Goal: Information Seeking & Learning: Learn about a topic

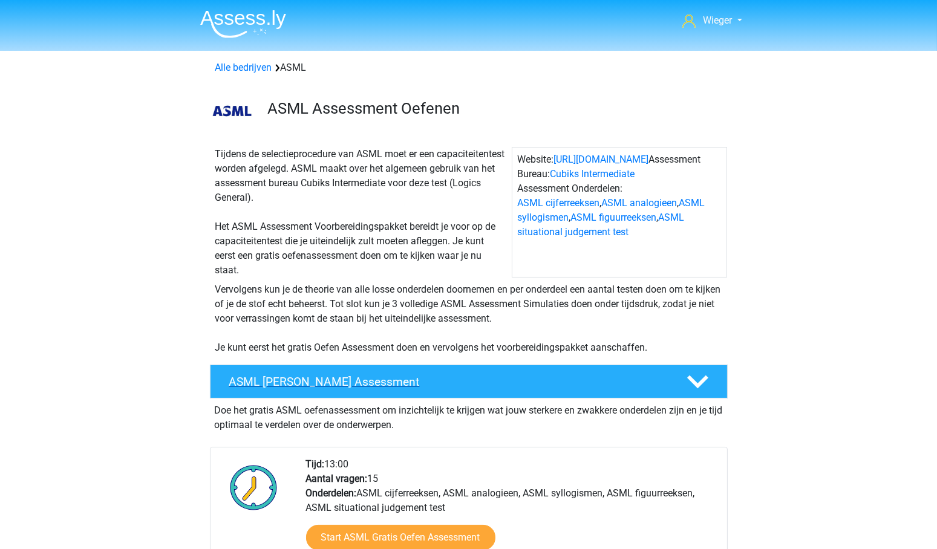
click at [349, 378] on h4 "ASML Gratis Oefen Assessment" at bounding box center [448, 382] width 438 height 14
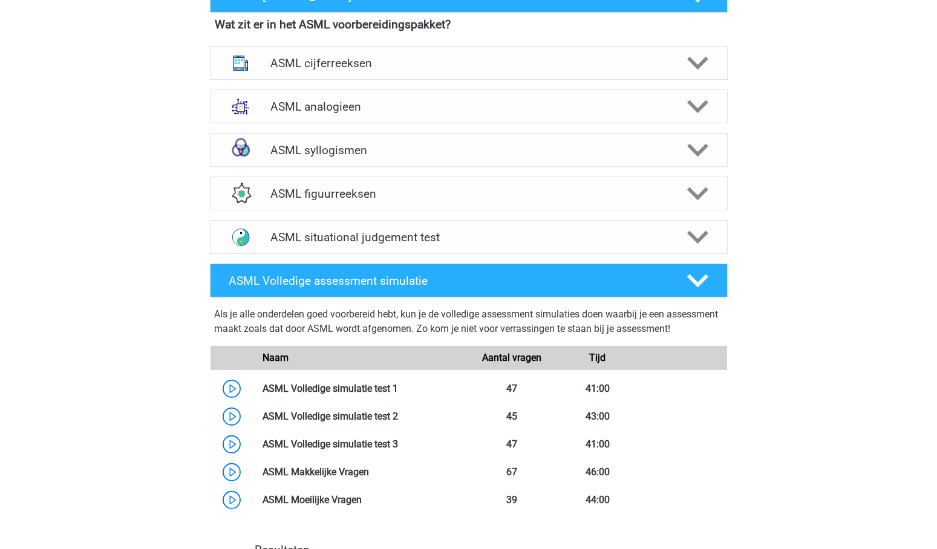
scroll to position [335, 0]
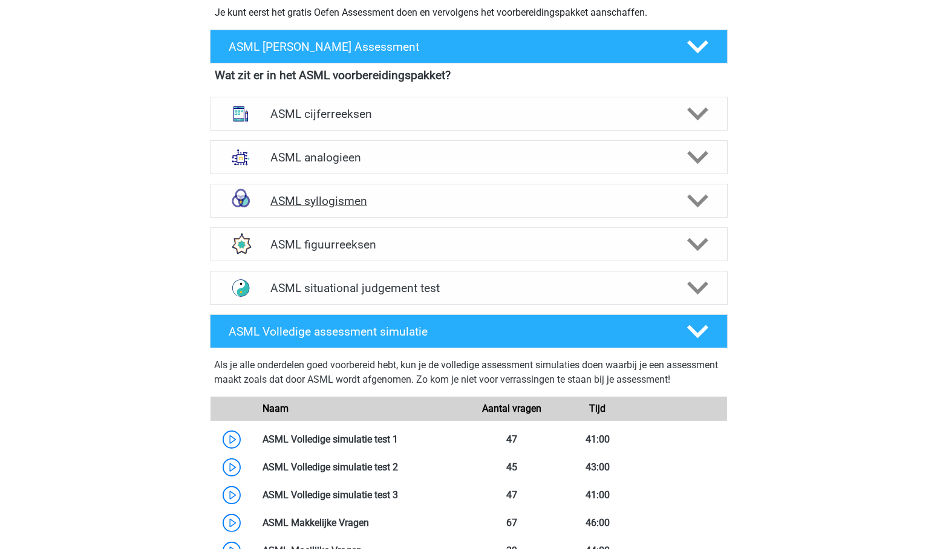
click at [313, 203] on h4 "ASML syllogismen" at bounding box center [468, 201] width 396 height 14
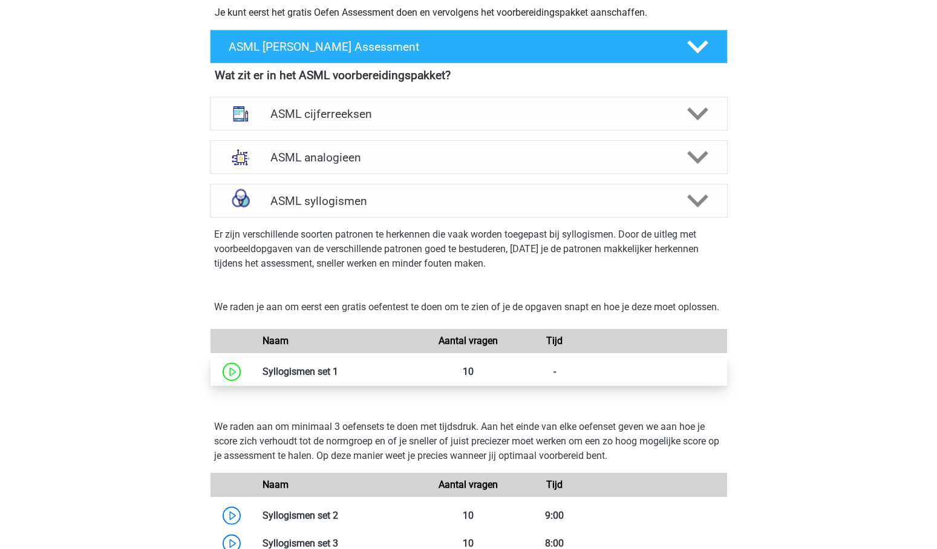
click at [338, 378] on link at bounding box center [338, 371] width 0 height 11
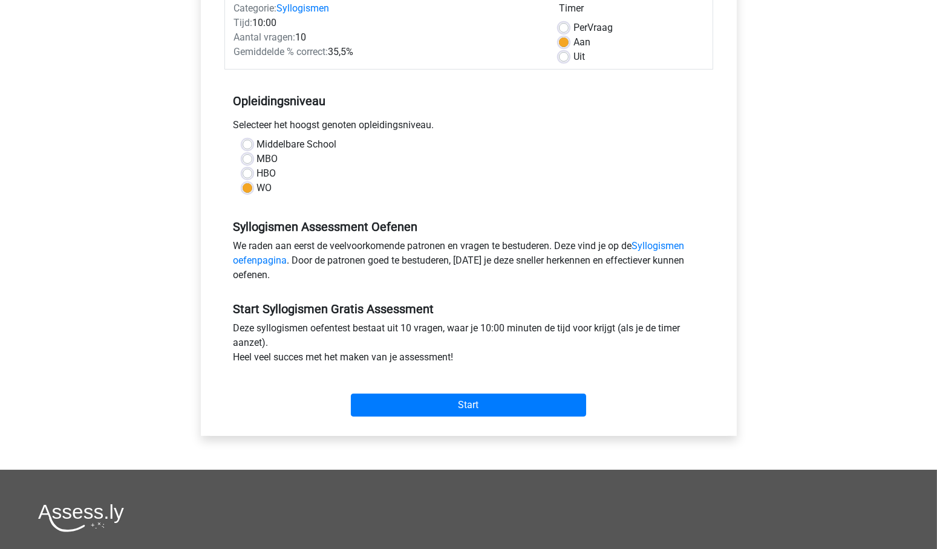
scroll to position [168, 0]
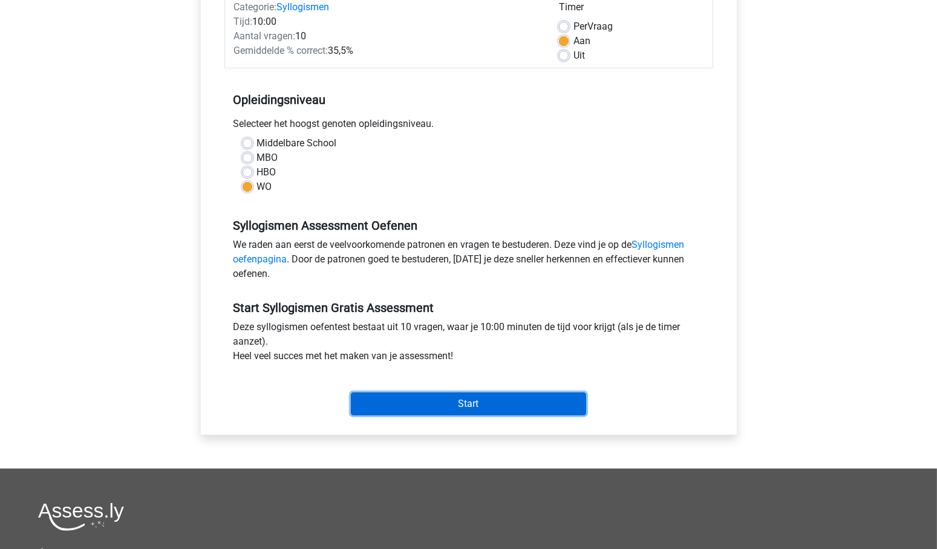
click at [469, 403] on input "Start" at bounding box center [468, 404] width 235 height 23
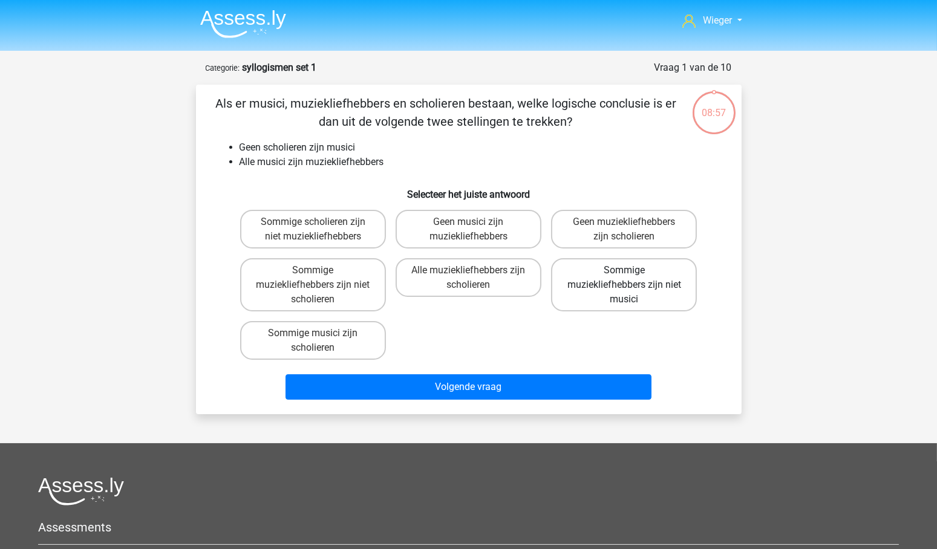
click at [632, 281] on label "Sommige muziekliefhebbers zijn niet musici" at bounding box center [624, 284] width 146 height 53
click at [632, 278] on input "Sommige muziekliefhebbers zijn niet musici" at bounding box center [628, 274] width 8 height 8
radio input "true"
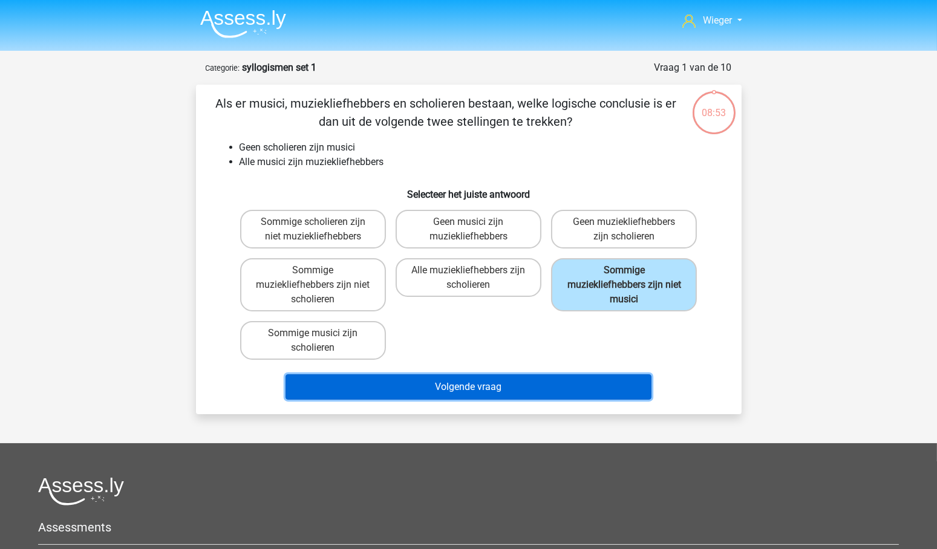
click at [486, 384] on button "Volgende vraag" at bounding box center [469, 387] width 366 height 25
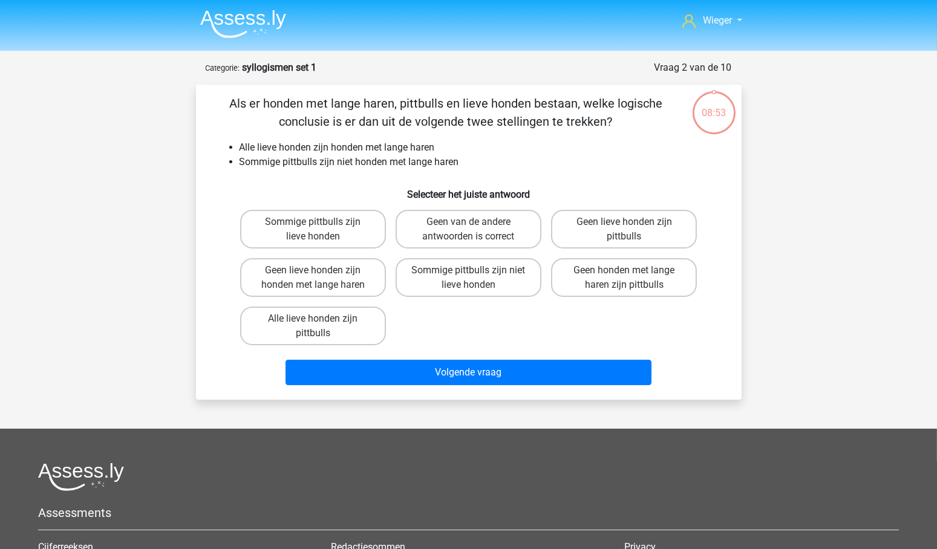
scroll to position [61, 0]
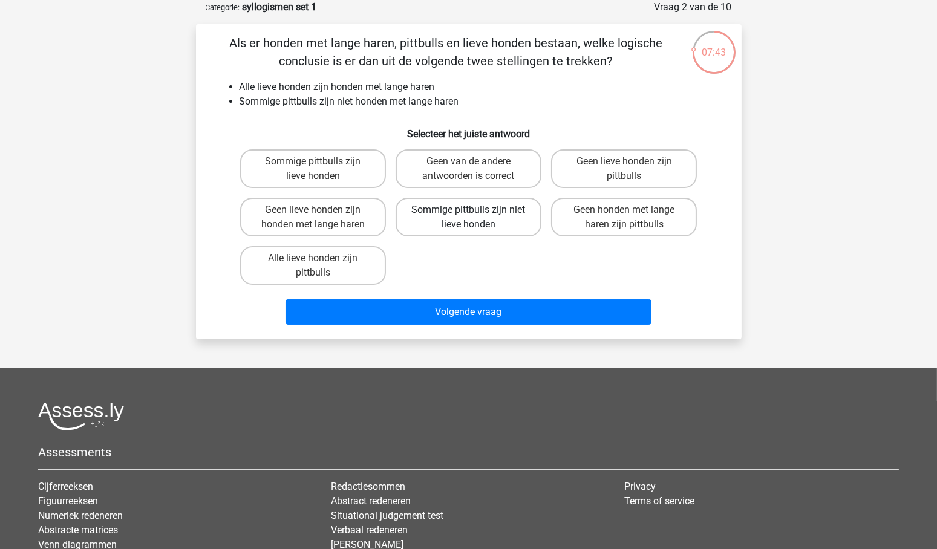
click at [473, 218] on label "Sommige pittbulls zijn niet lieve honden" at bounding box center [469, 217] width 146 height 39
click at [473, 218] on input "Sommige pittbulls zijn niet lieve honden" at bounding box center [472, 214] width 8 height 8
radio input "true"
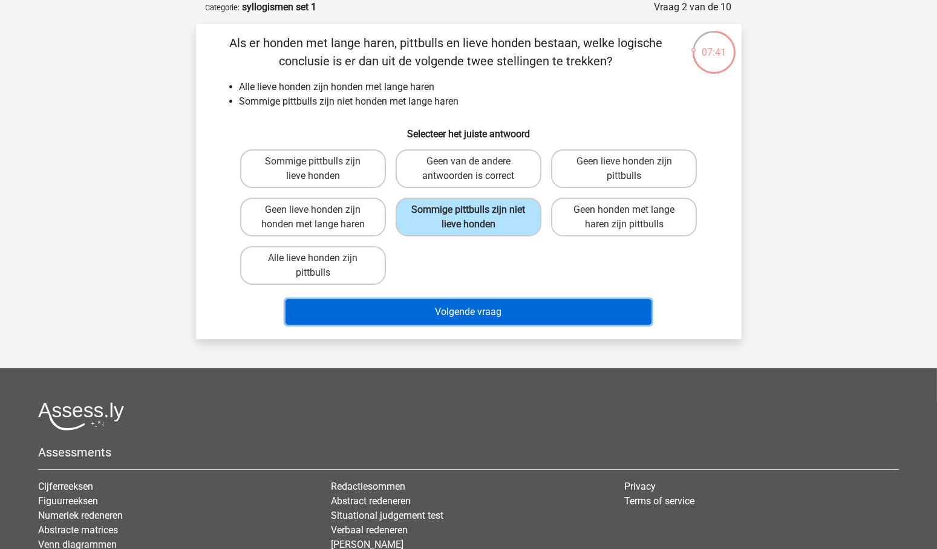
click at [465, 310] on button "Volgende vraag" at bounding box center [469, 312] width 366 height 25
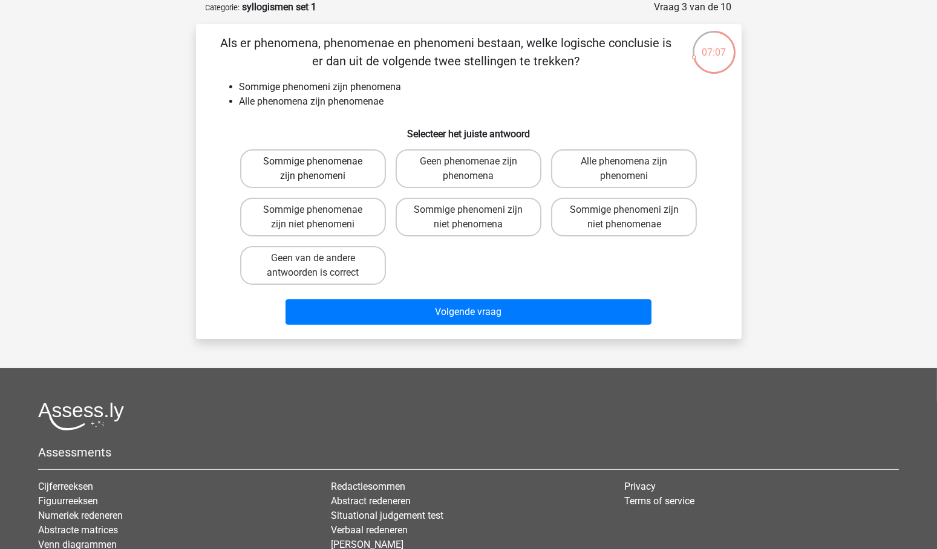
click at [342, 166] on label "Sommige phenomenae zijn phenomeni" at bounding box center [313, 168] width 146 height 39
click at [321, 166] on input "Sommige phenomenae zijn phenomeni" at bounding box center [317, 166] width 8 height 8
radio input "true"
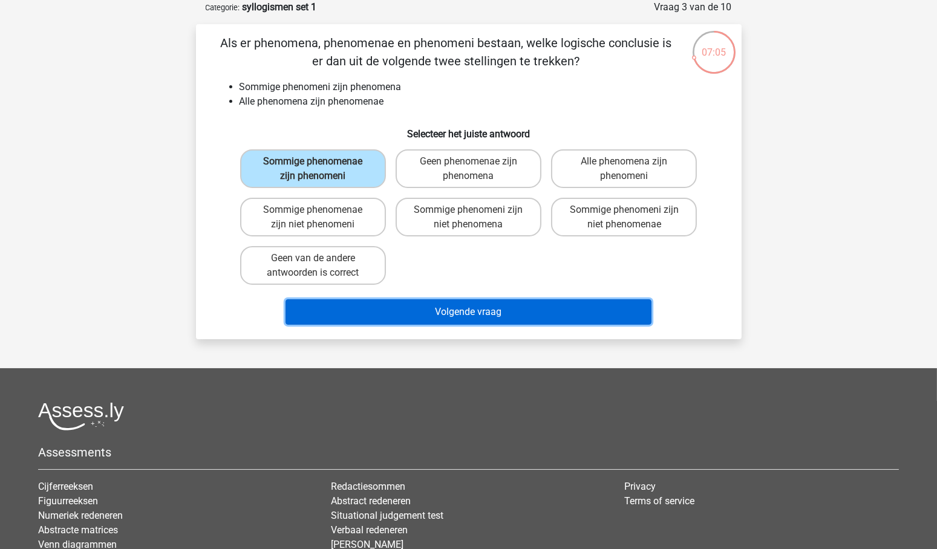
click at [486, 310] on button "Volgende vraag" at bounding box center [469, 312] width 366 height 25
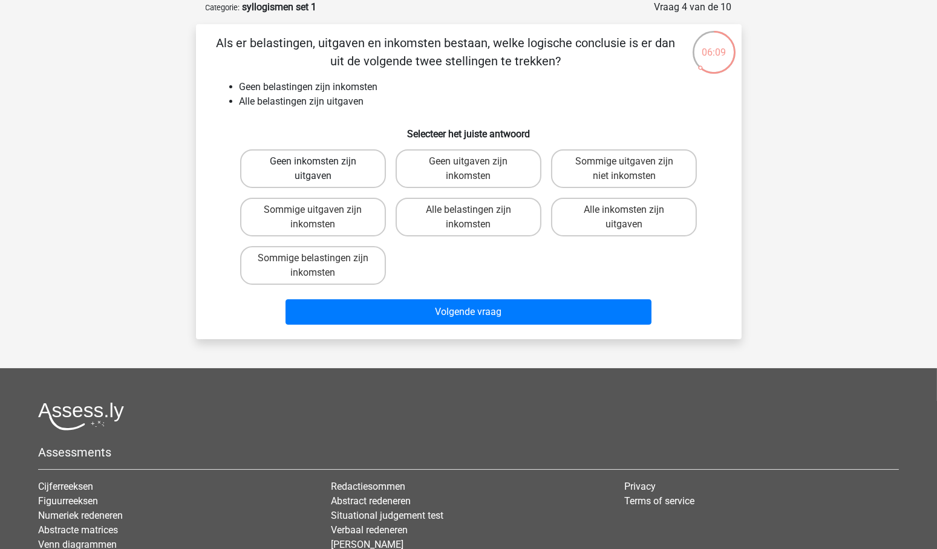
click at [333, 168] on label "Geen inkomsten zijn uitgaven" at bounding box center [313, 168] width 146 height 39
click at [321, 168] on input "Geen inkomsten zijn uitgaven" at bounding box center [317, 166] width 8 height 8
radio input "true"
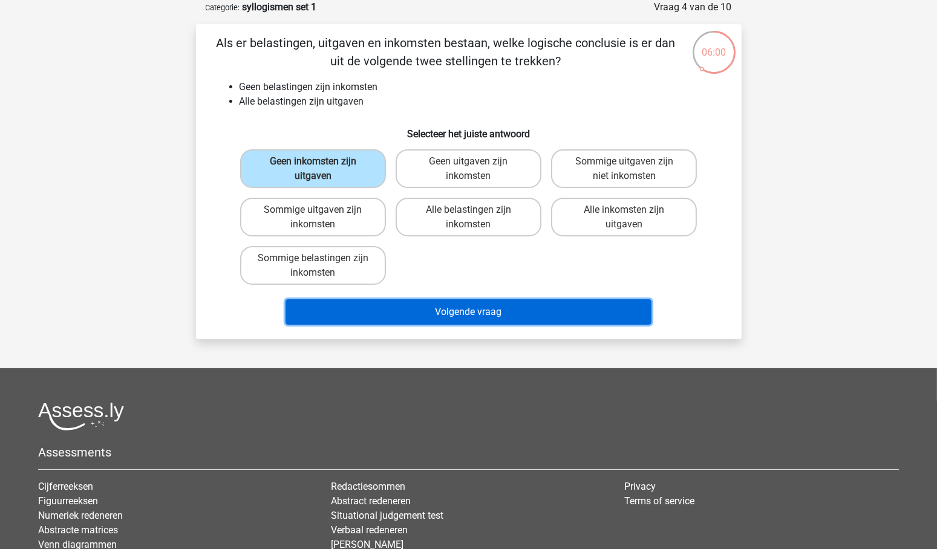
click at [476, 309] on button "Volgende vraag" at bounding box center [469, 312] width 366 height 25
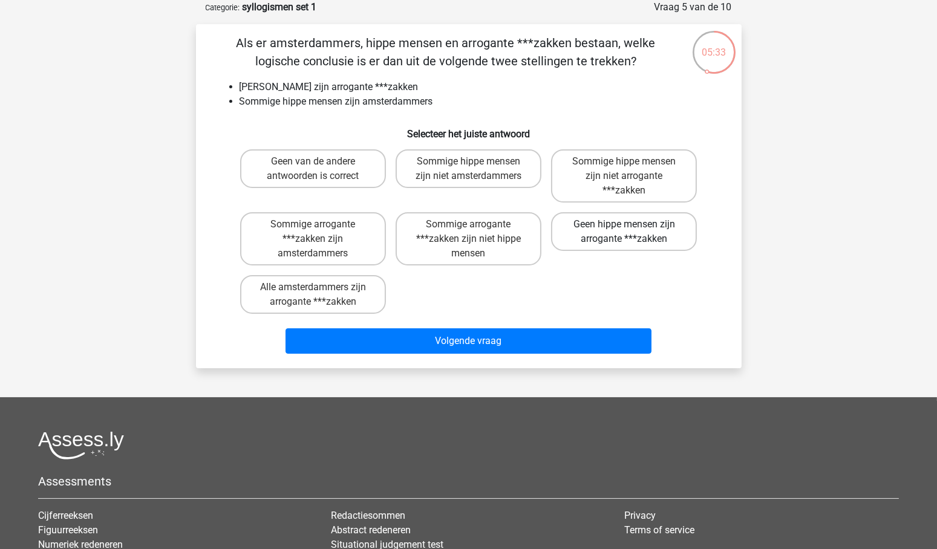
click at [591, 229] on label "Geen hippe mensen zijn arrogante ***zakken" at bounding box center [624, 231] width 146 height 39
click at [624, 229] on input "Geen hippe mensen zijn arrogante ***zakken" at bounding box center [628, 228] width 8 height 8
radio input "true"
click at [626, 172] on label "Sommige hippe mensen zijn niet arrogante ***zakken" at bounding box center [624, 175] width 146 height 53
click at [626, 169] on input "Sommige hippe mensen zijn niet arrogante ***zakken" at bounding box center [628, 166] width 8 height 8
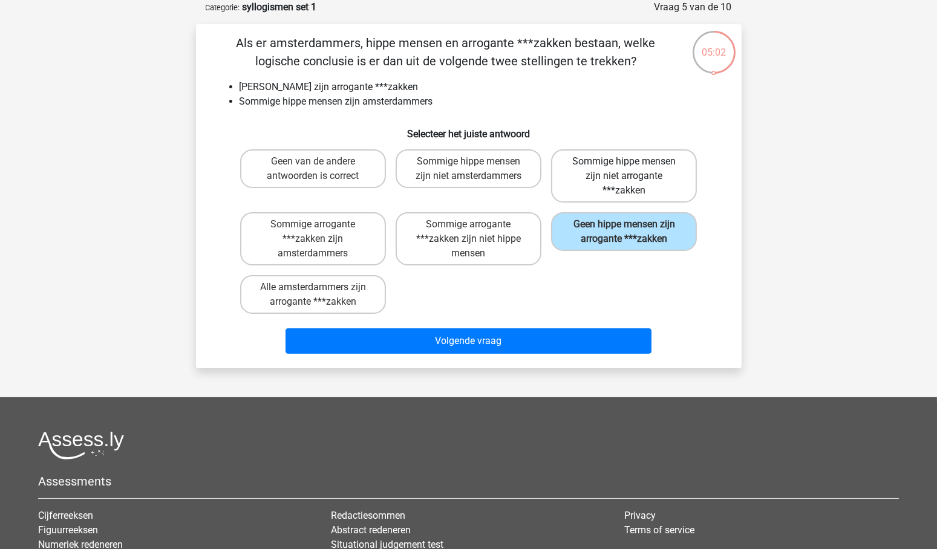
radio input "true"
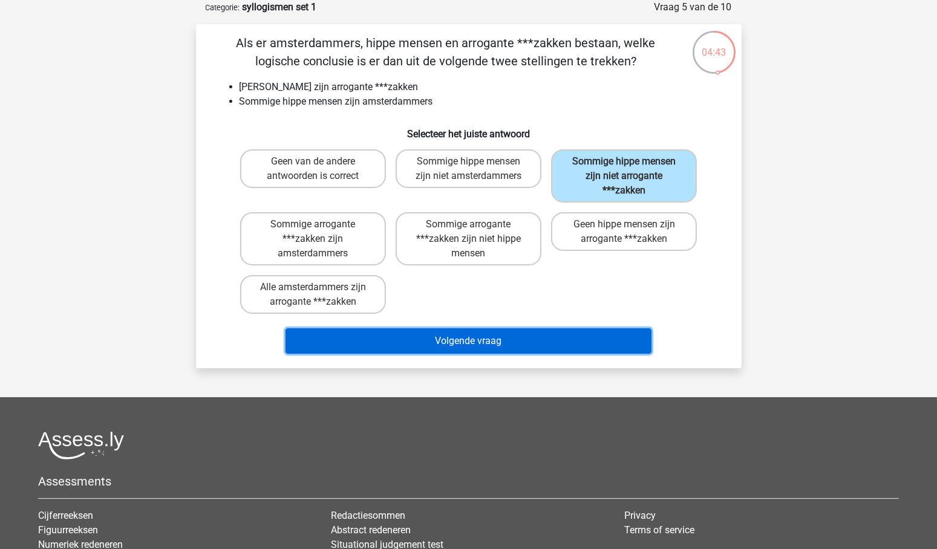
click at [460, 335] on button "Volgende vraag" at bounding box center [469, 341] width 366 height 25
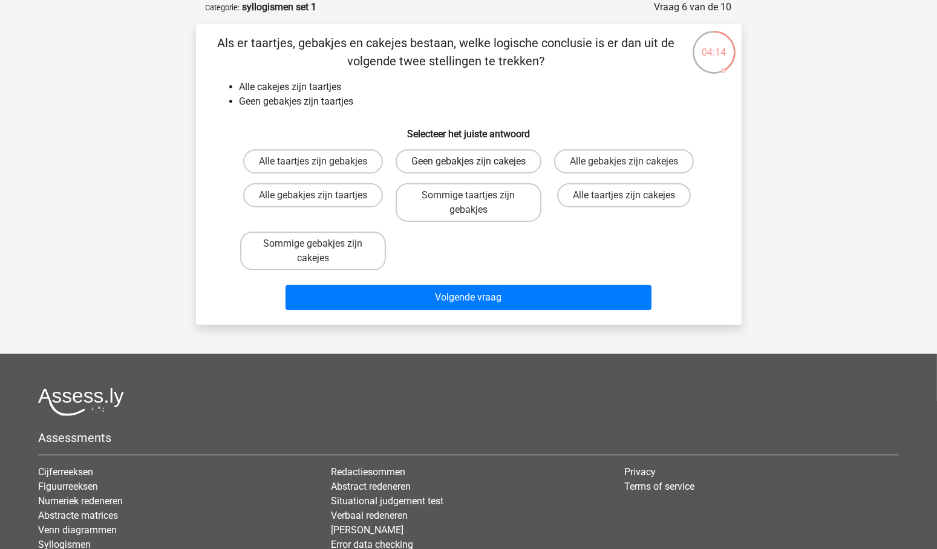
click at [477, 162] on label "Geen gebakjes zijn cakejes" at bounding box center [469, 161] width 146 height 24
click at [476, 162] on input "Geen gebakjes zijn cakejes" at bounding box center [472, 166] width 8 height 8
radio input "true"
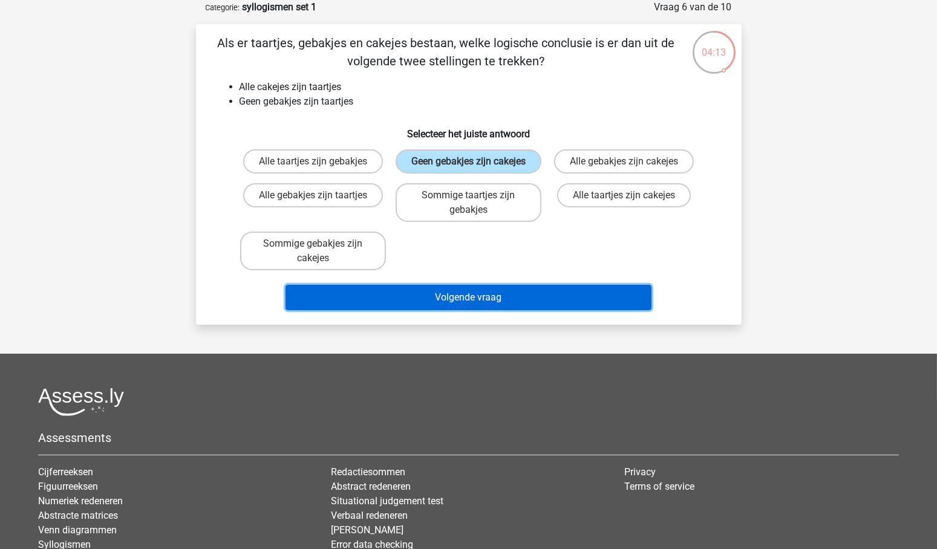
click at [465, 310] on button "Volgende vraag" at bounding box center [469, 297] width 366 height 25
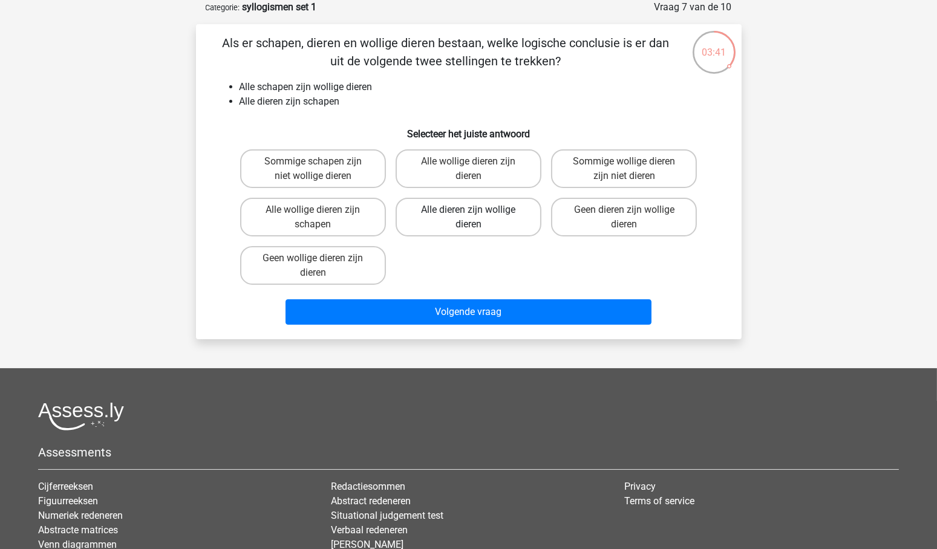
click at [451, 208] on label "Alle dieren zijn wollige dieren" at bounding box center [469, 217] width 146 height 39
click at [468, 210] on input "Alle dieren zijn wollige dieren" at bounding box center [472, 214] width 8 height 8
radio input "true"
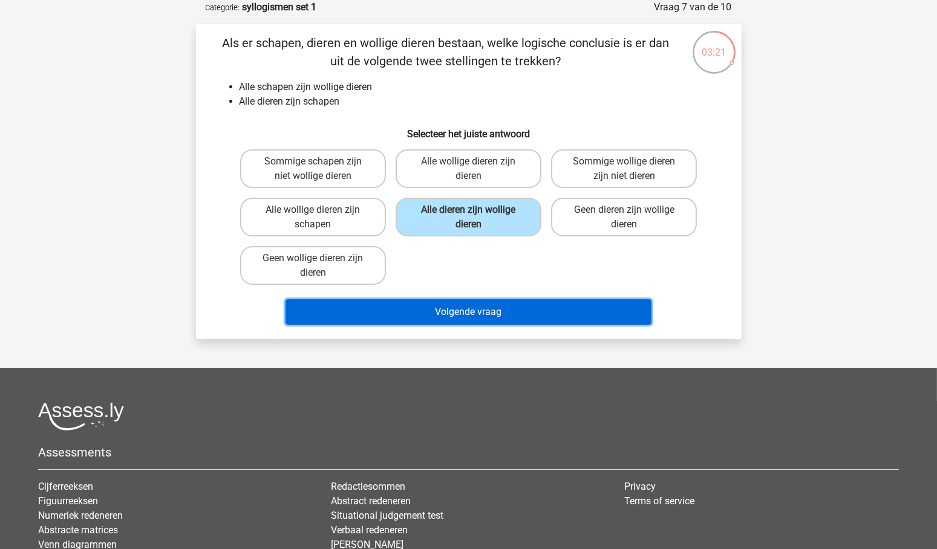
click at [468, 308] on button "Volgende vraag" at bounding box center [469, 312] width 366 height 25
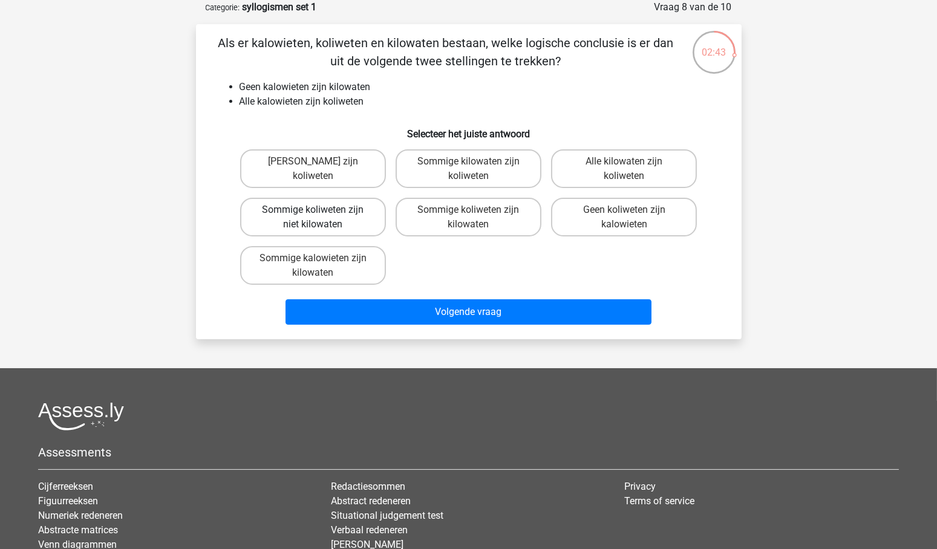
click at [341, 210] on label "Sommige koliweten zijn niet kilowaten" at bounding box center [313, 217] width 146 height 39
click at [321, 210] on input "Sommige koliweten zijn niet kilowaten" at bounding box center [317, 214] width 8 height 8
radio input "true"
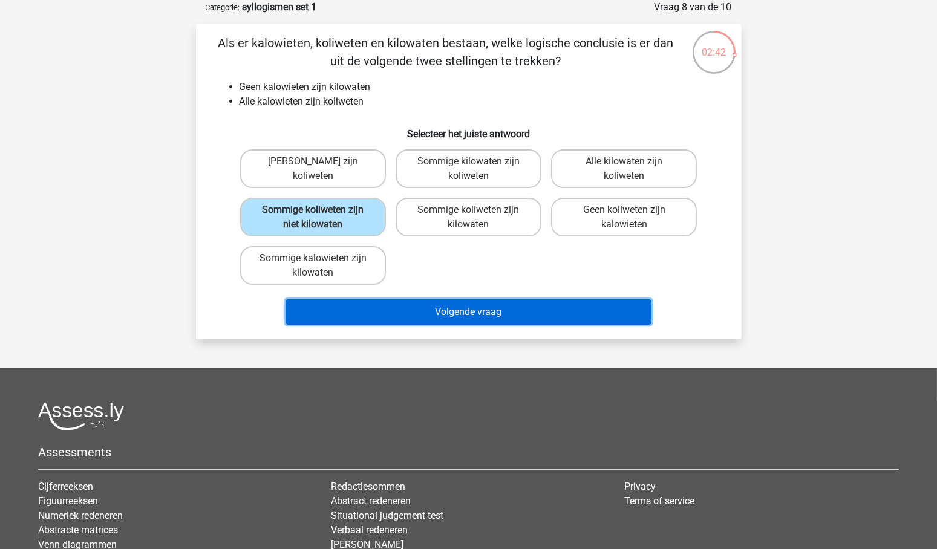
click at [488, 307] on button "Volgende vraag" at bounding box center [469, 312] width 366 height 25
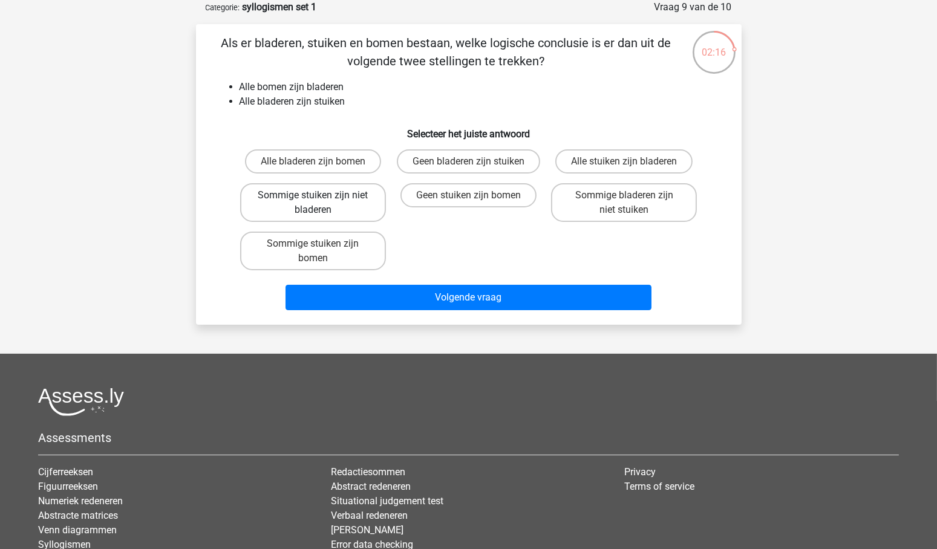
click at [308, 201] on label "Sommige stuiken zijn niet bladeren" at bounding box center [313, 202] width 146 height 39
click at [313, 201] on input "Sommige stuiken zijn niet bladeren" at bounding box center [317, 199] width 8 height 8
radio input "true"
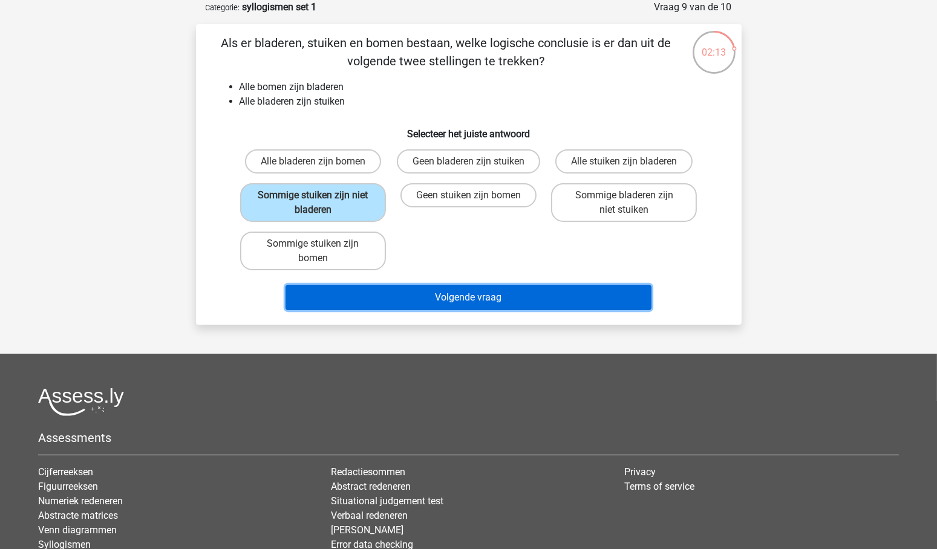
click at [487, 292] on button "Volgende vraag" at bounding box center [469, 297] width 366 height 25
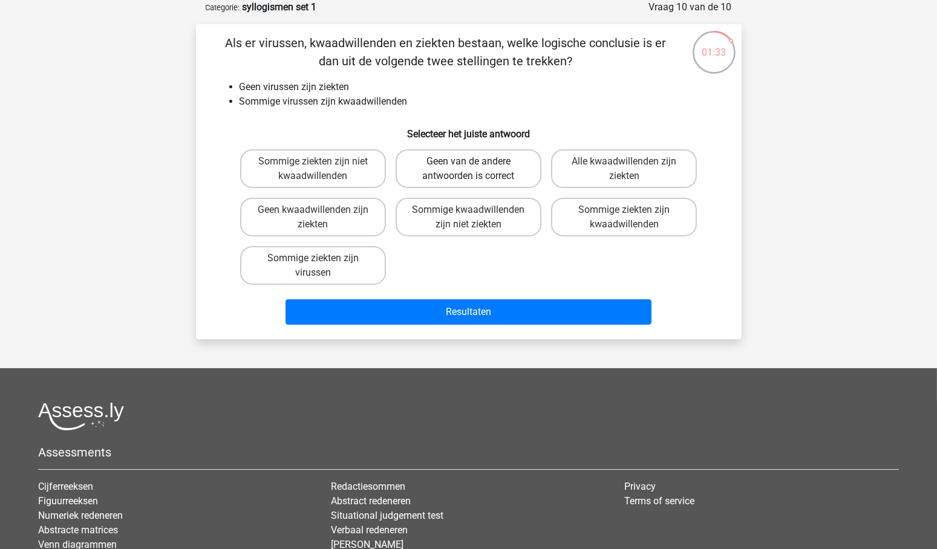
click at [470, 158] on label "Geen van de andere antwoorden is correct" at bounding box center [469, 168] width 146 height 39
click at [470, 162] on input "Geen van de andere antwoorden is correct" at bounding box center [472, 166] width 8 height 8
radio input "true"
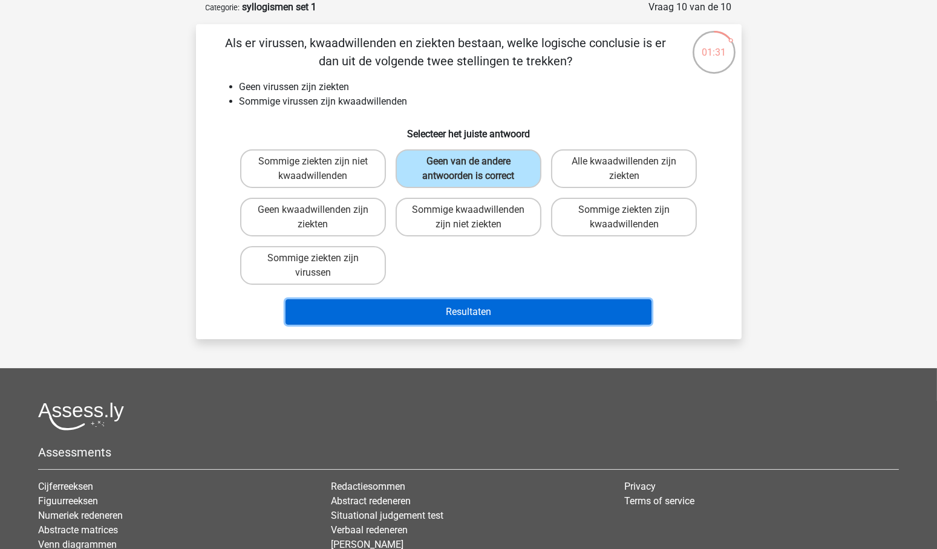
click at [482, 310] on button "Resultaten" at bounding box center [469, 312] width 366 height 25
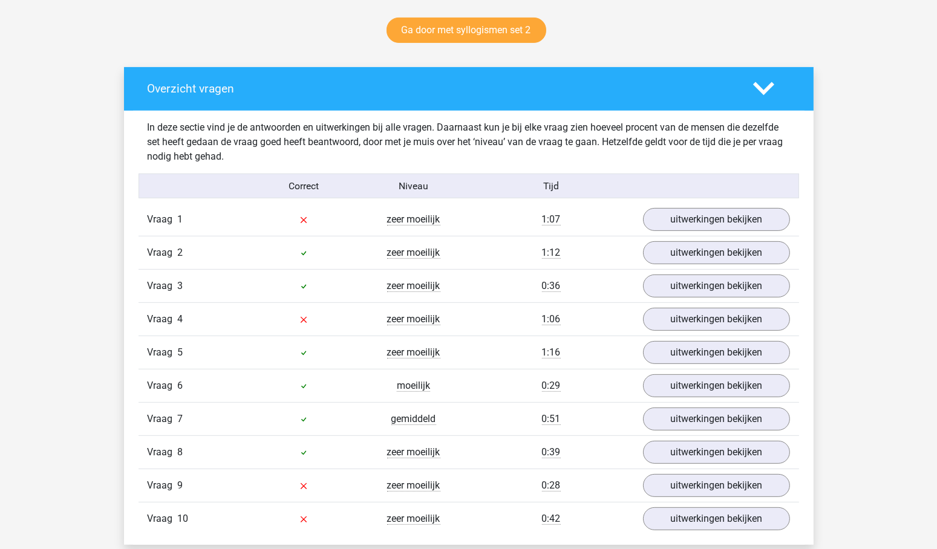
scroll to position [666, 0]
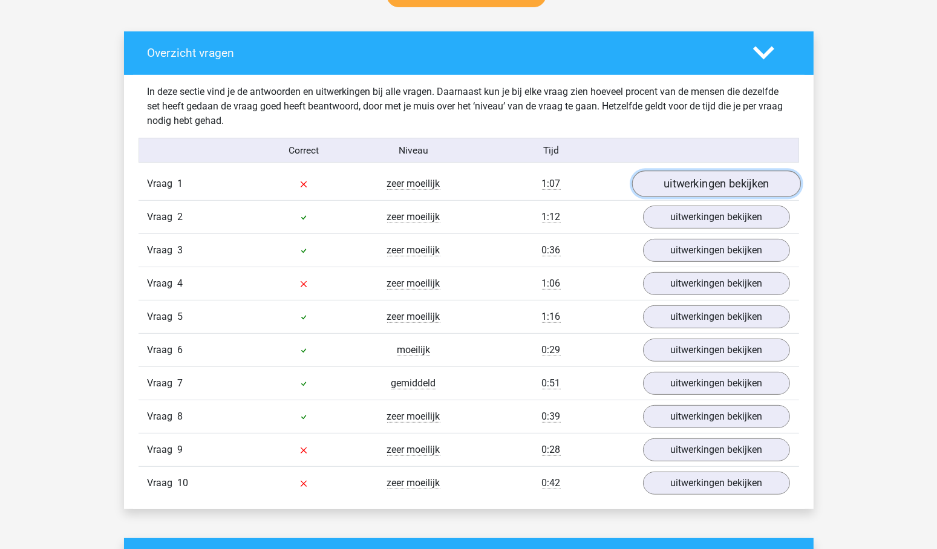
click at [714, 187] on link "uitwerkingen bekijken" at bounding box center [716, 184] width 169 height 27
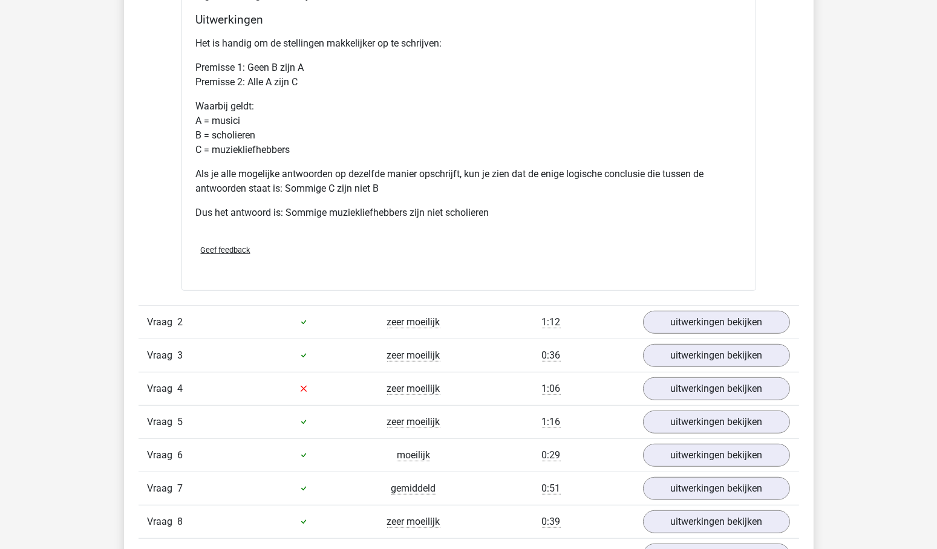
scroll to position [1079, 0]
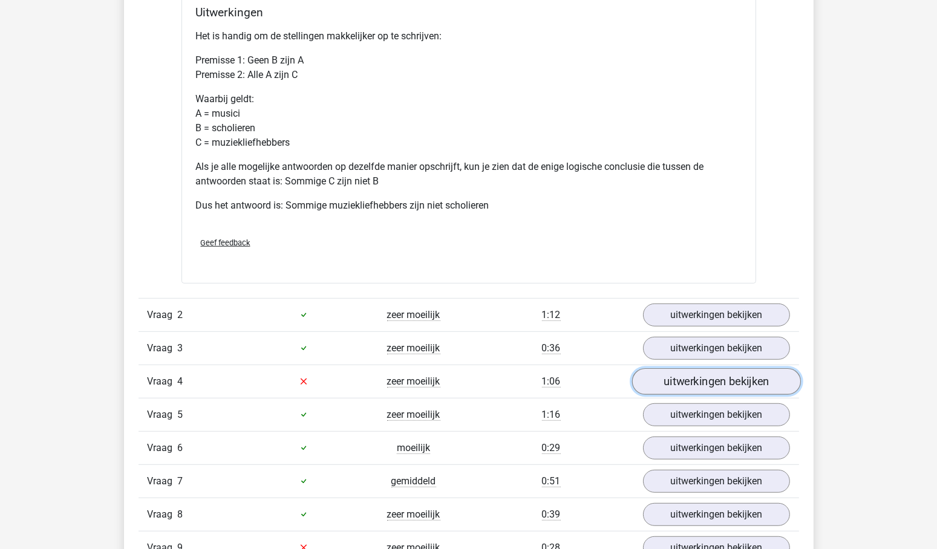
click at [751, 380] on link "uitwerkingen bekijken" at bounding box center [716, 382] width 169 height 27
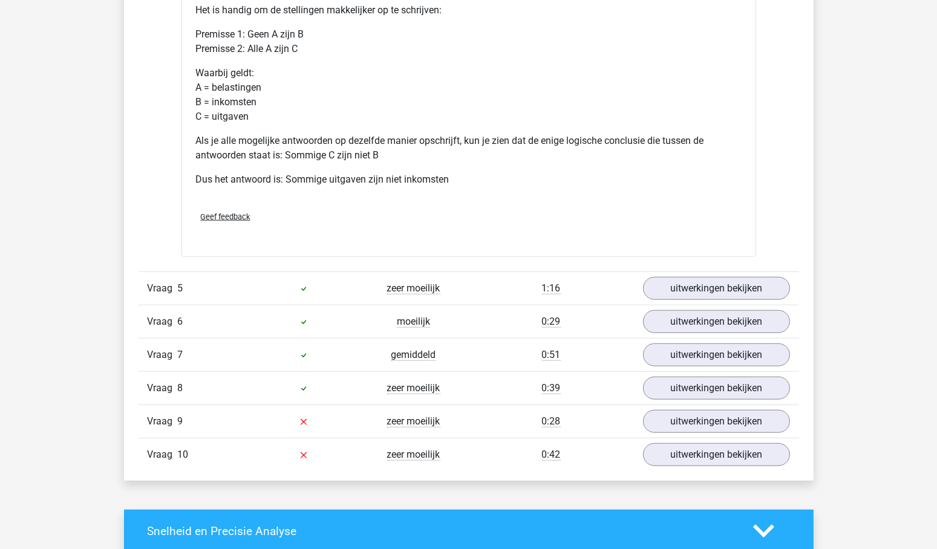
scroll to position [1715, 0]
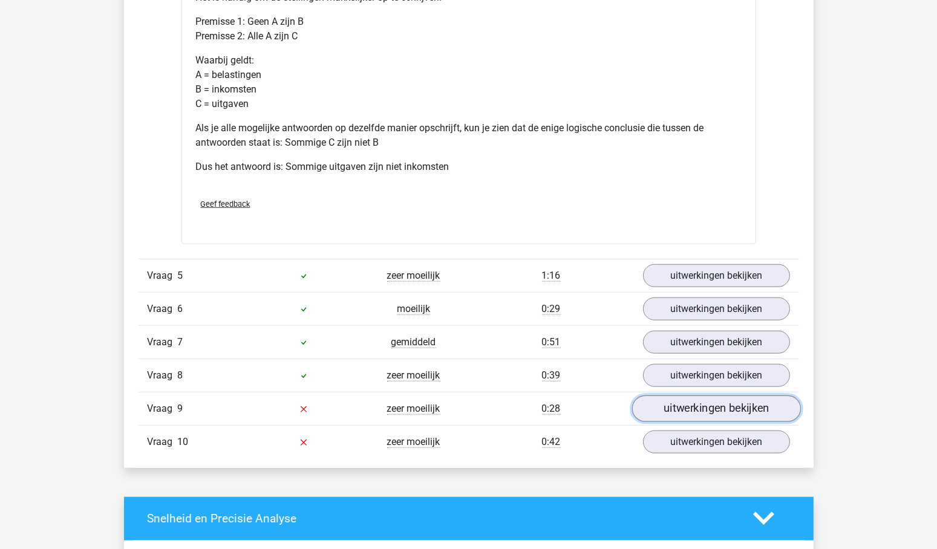
click at [756, 400] on link "uitwerkingen bekijken" at bounding box center [716, 409] width 169 height 27
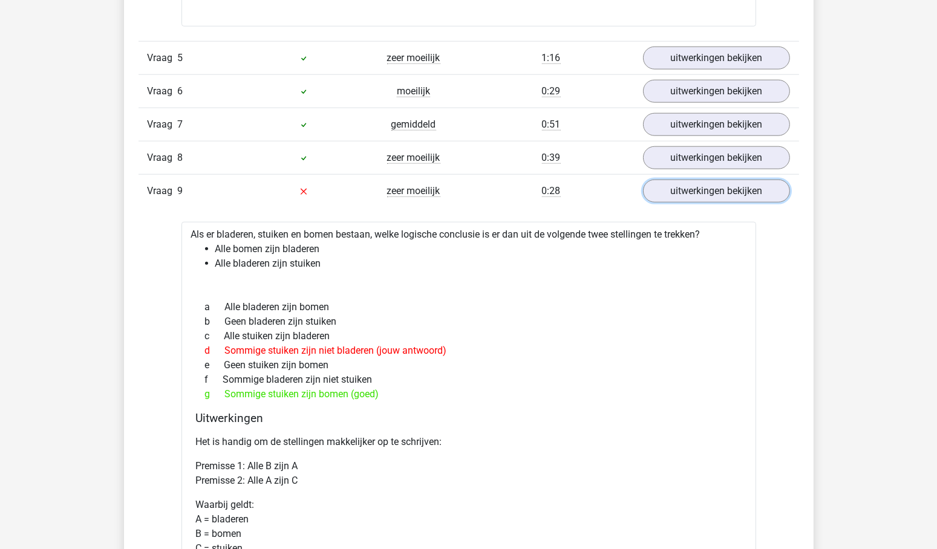
scroll to position [1925, 0]
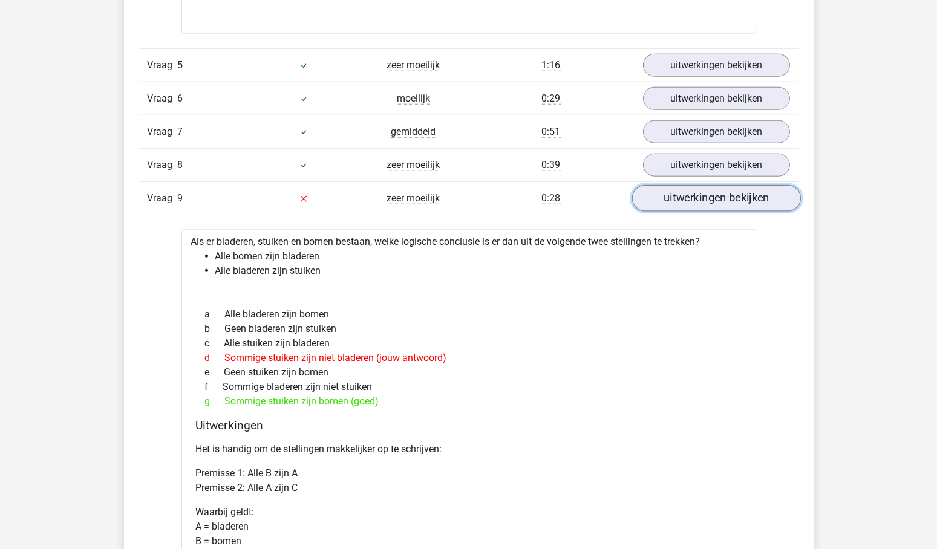
click at [744, 187] on link "uitwerkingen bekijken" at bounding box center [716, 198] width 169 height 27
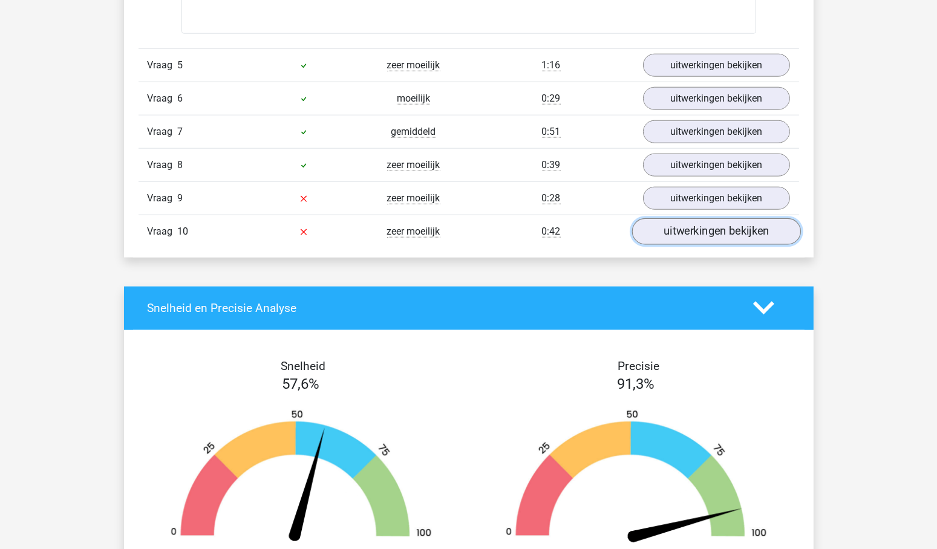
click at [722, 218] on link "uitwerkingen bekijken" at bounding box center [716, 231] width 169 height 27
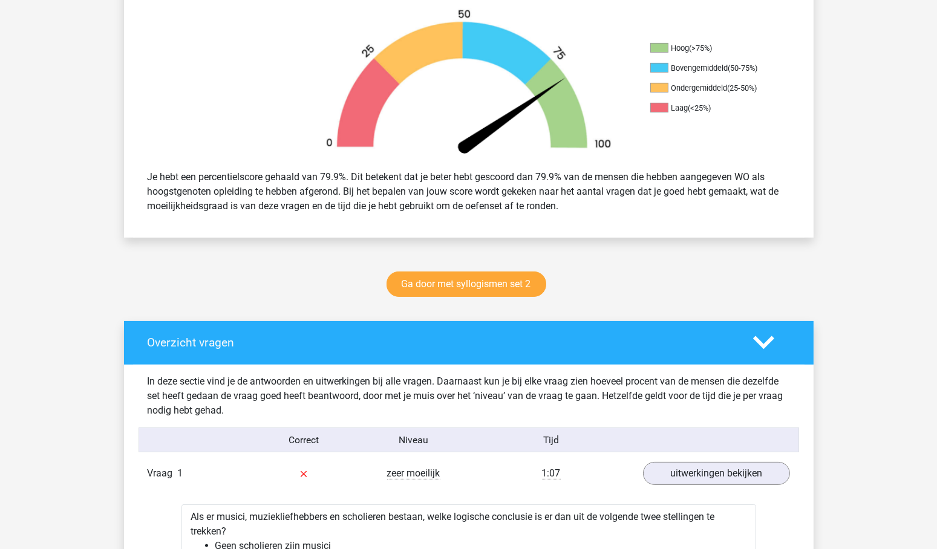
scroll to position [436, 0]
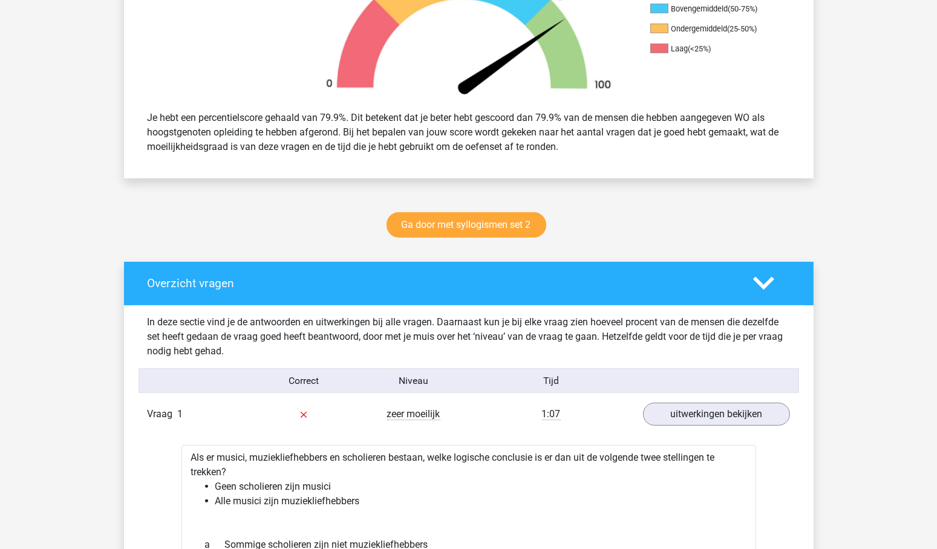
click at [768, 284] on icon at bounding box center [763, 283] width 21 height 21
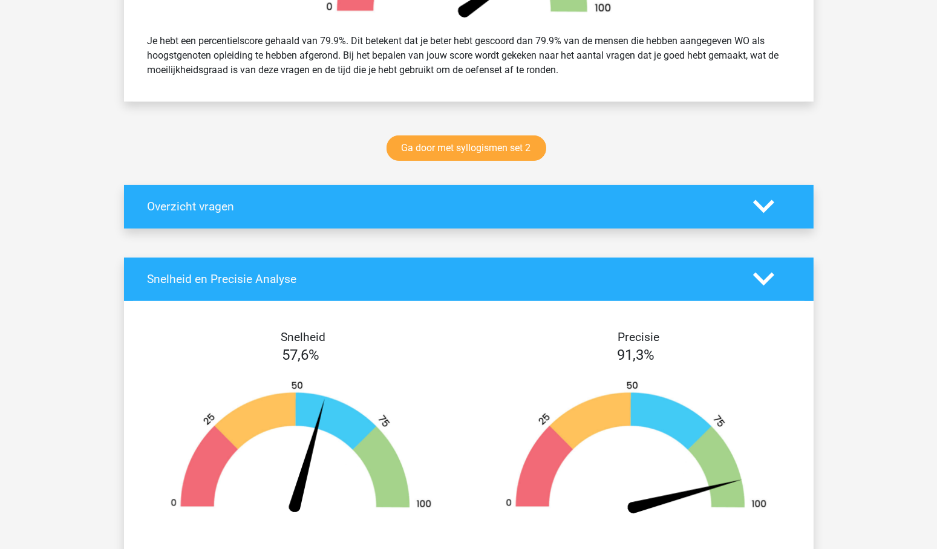
scroll to position [505, 0]
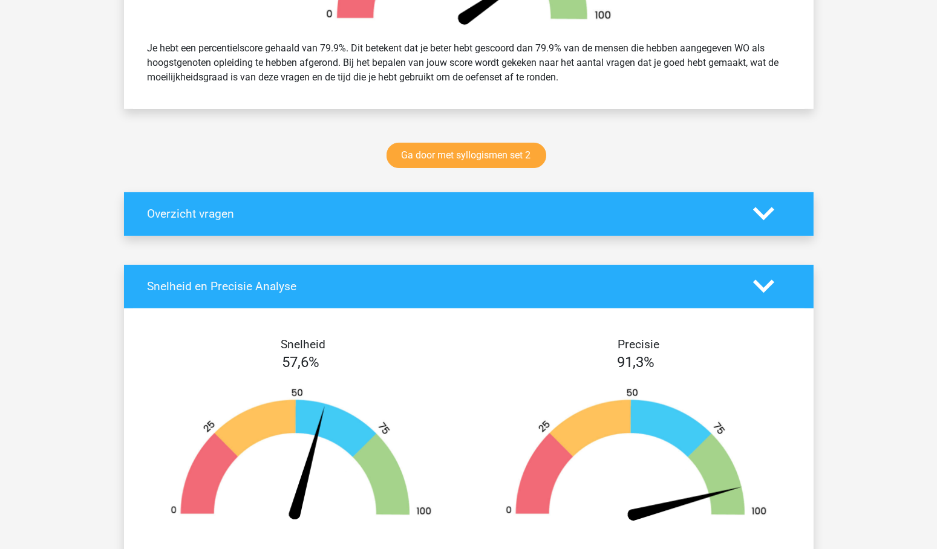
click at [758, 285] on polygon at bounding box center [763, 286] width 21 height 13
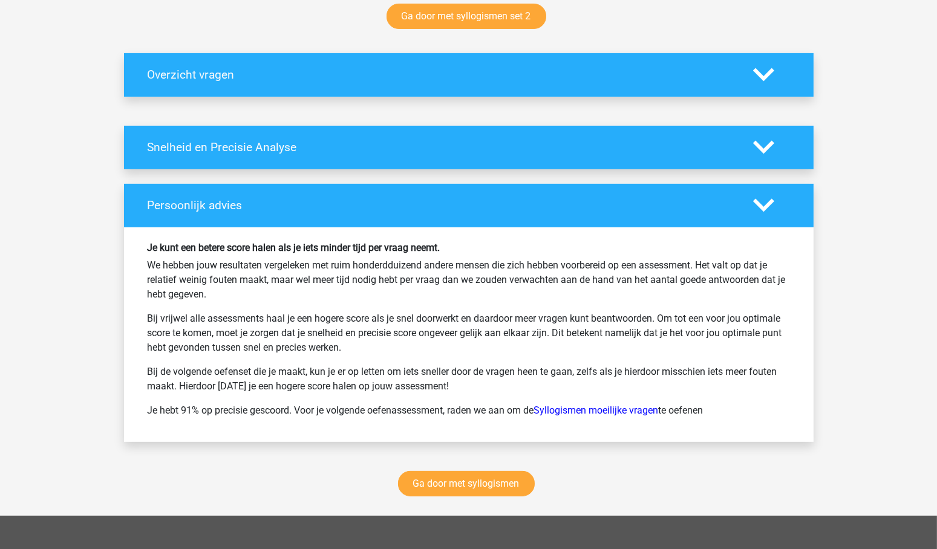
scroll to position [567, 0]
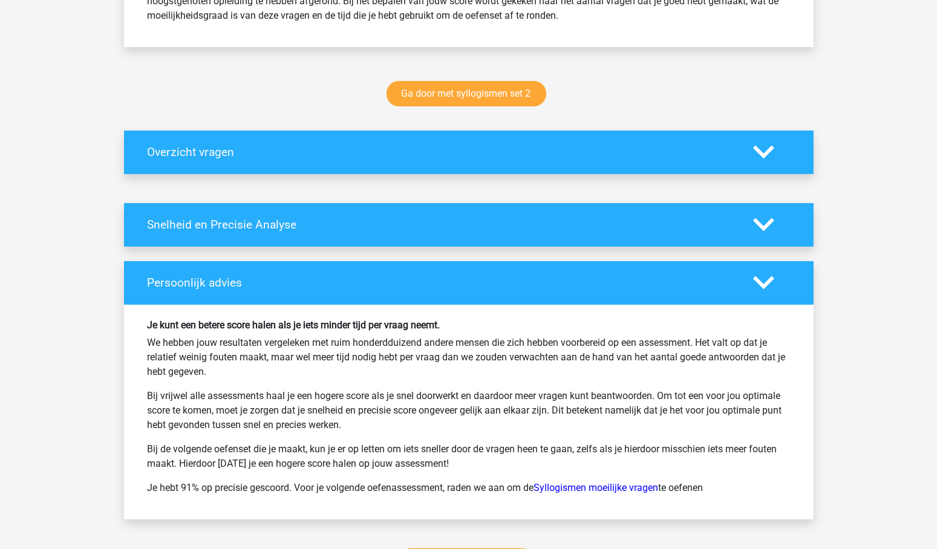
click at [756, 283] on icon at bounding box center [763, 282] width 21 height 21
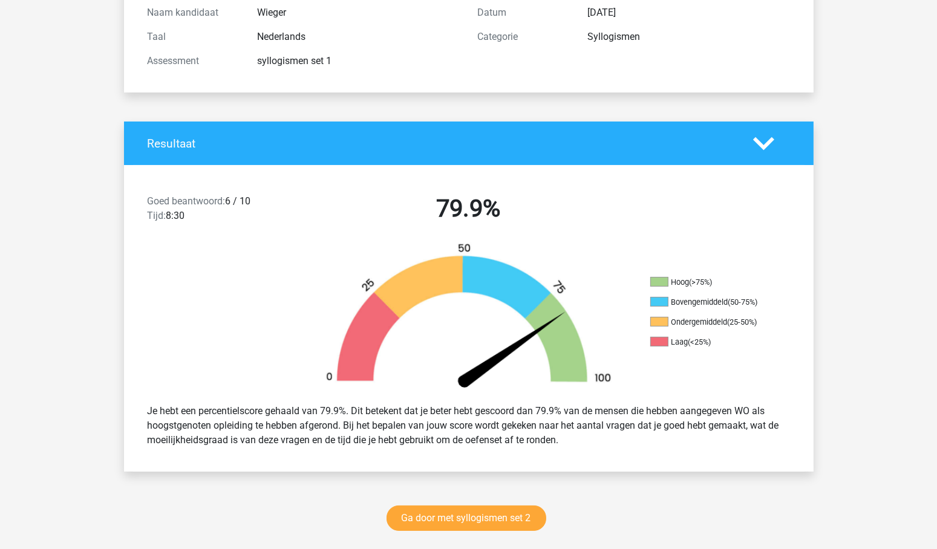
scroll to position [0, 0]
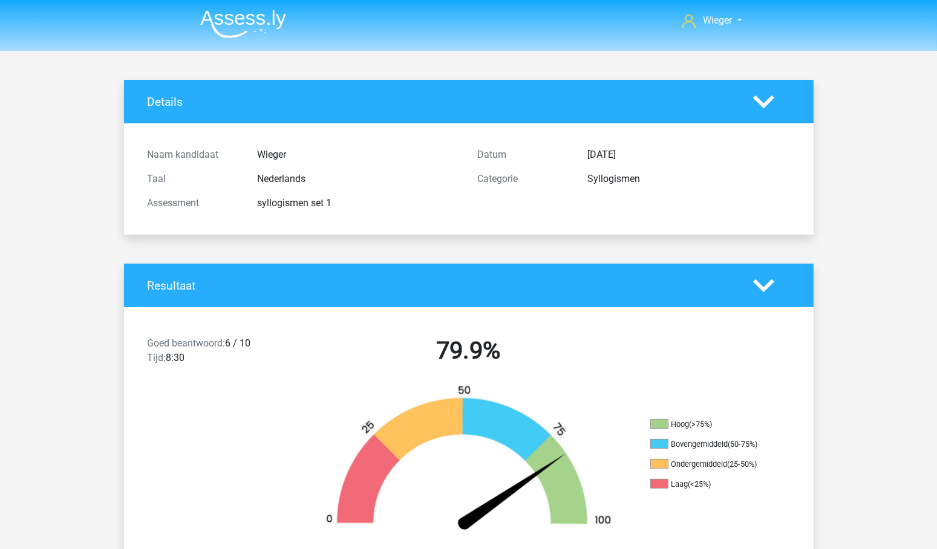
click at [760, 98] on icon at bounding box center [763, 101] width 21 height 21
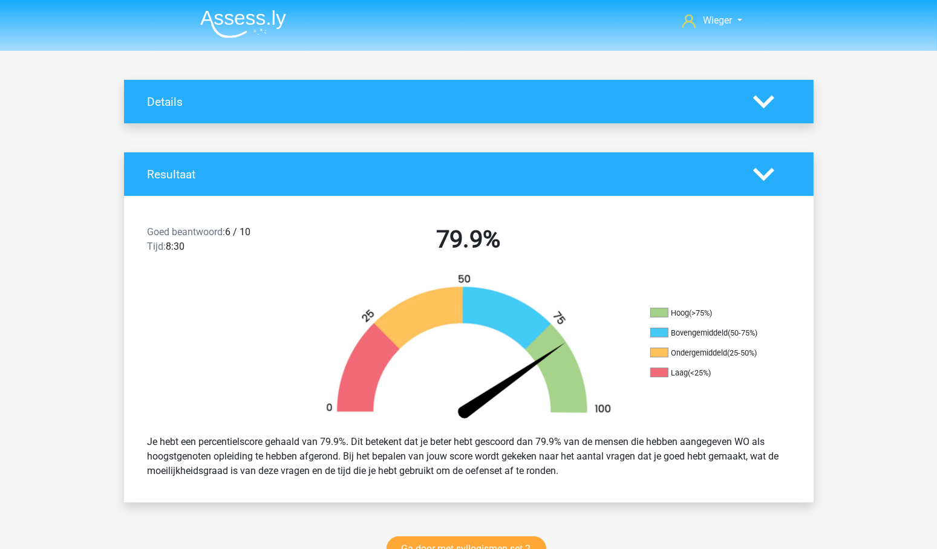
click at [761, 176] on polygon at bounding box center [763, 174] width 21 height 13
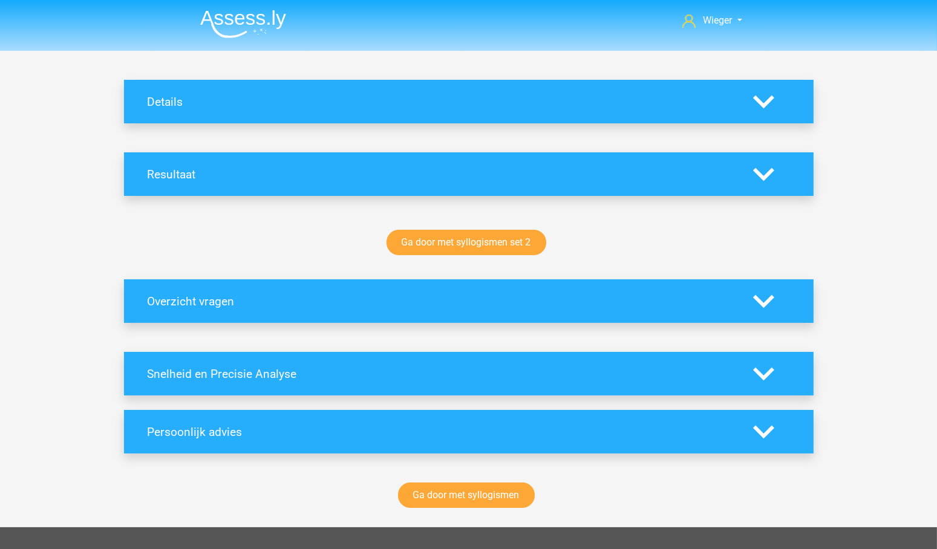
click at [759, 302] on polygon at bounding box center [763, 301] width 21 height 13
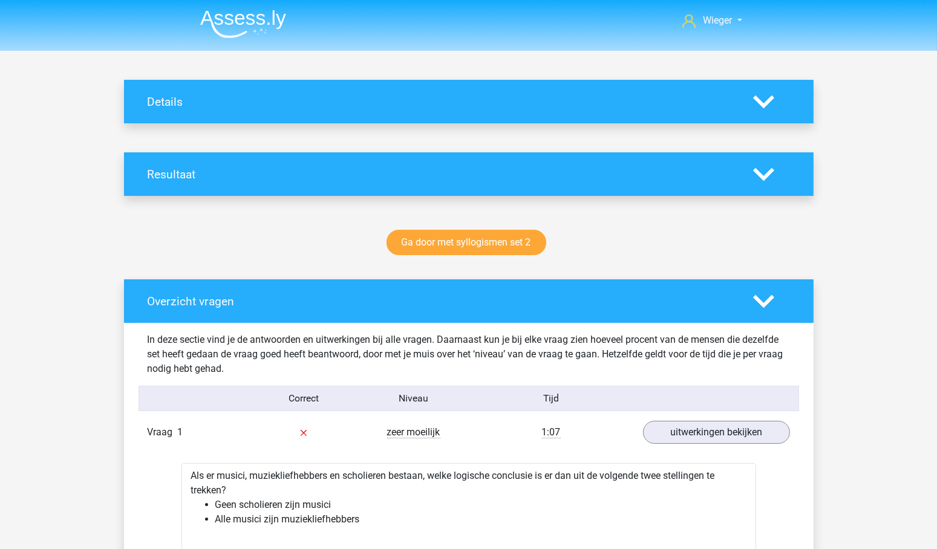
click at [759, 302] on polygon at bounding box center [763, 301] width 21 height 13
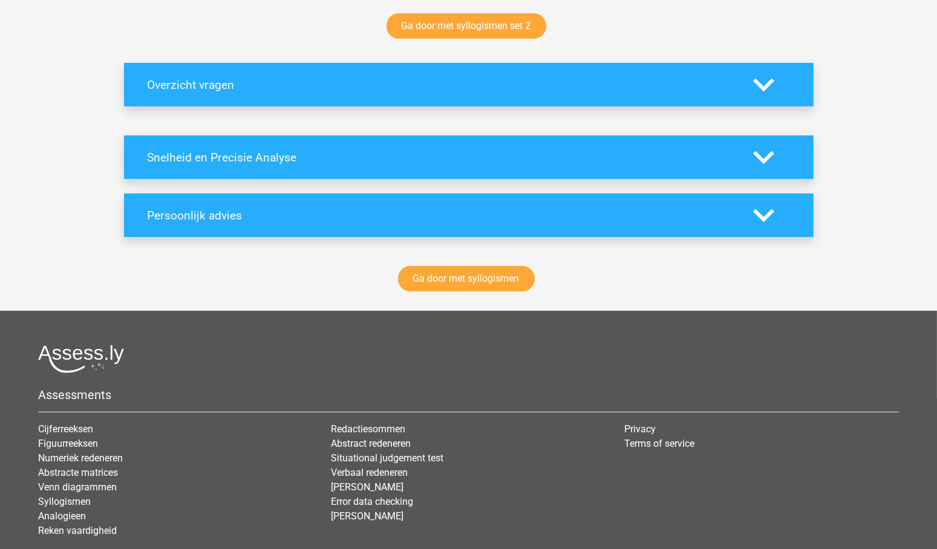
scroll to position [224, 0]
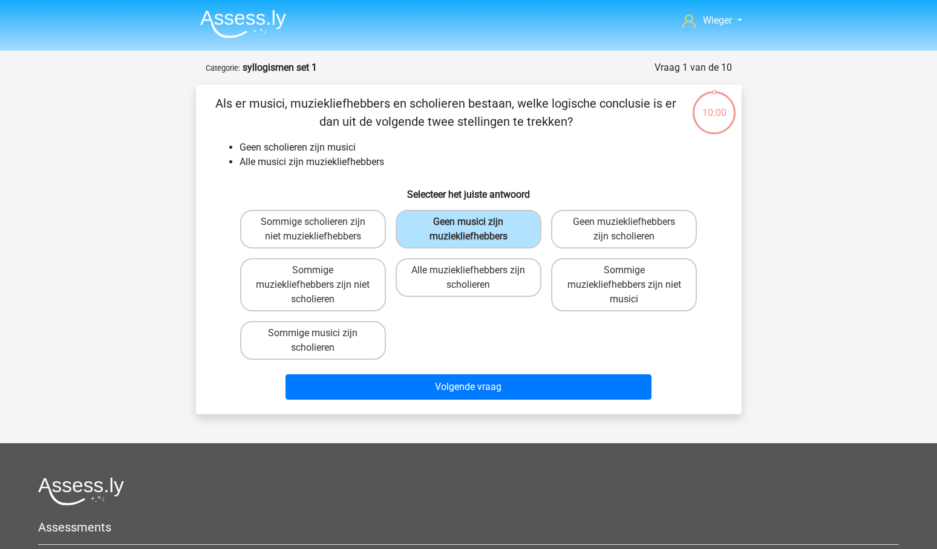
scroll to position [61, 0]
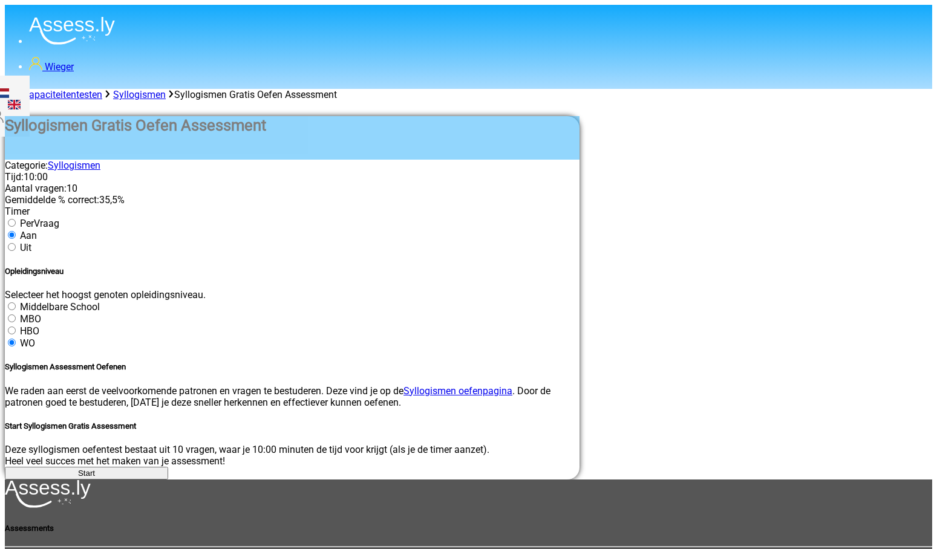
scroll to position [168, 0]
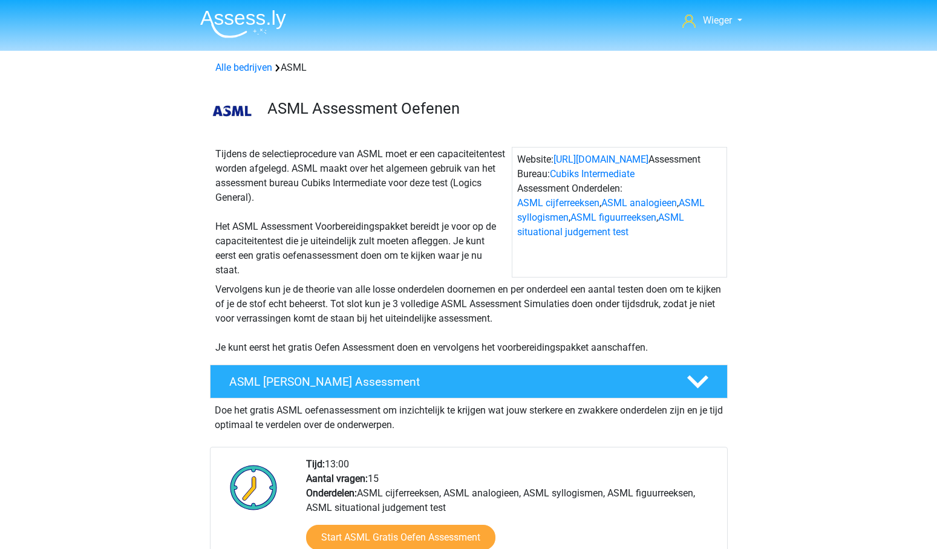
scroll to position [335, 0]
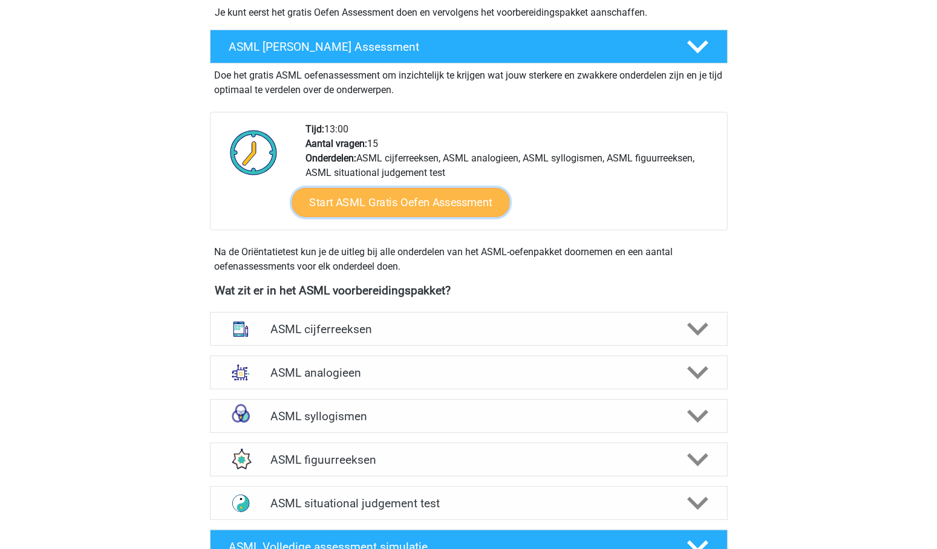
click at [473, 195] on link "Start ASML Gratis Oefen Assessment" at bounding box center [401, 202] width 218 height 29
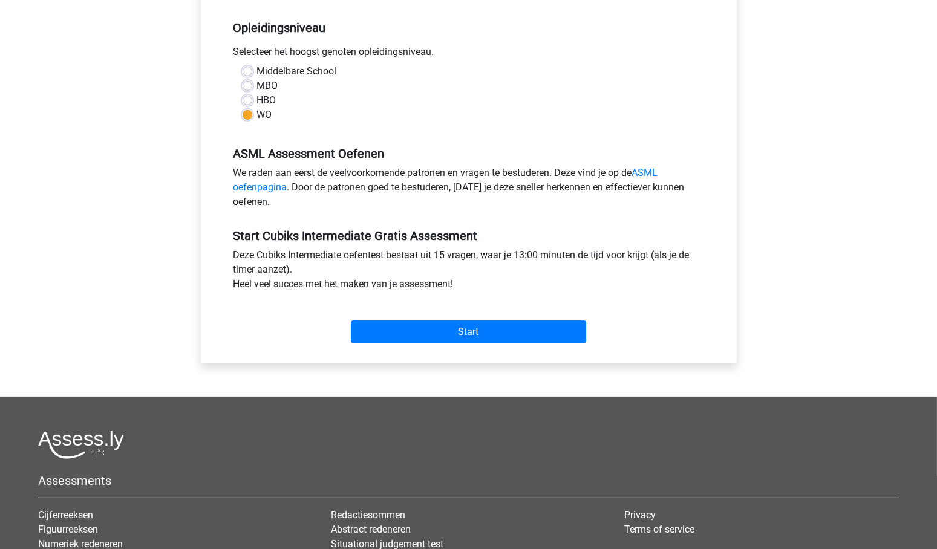
scroll to position [293, 0]
click at [474, 320] on input "Start" at bounding box center [468, 331] width 235 height 23
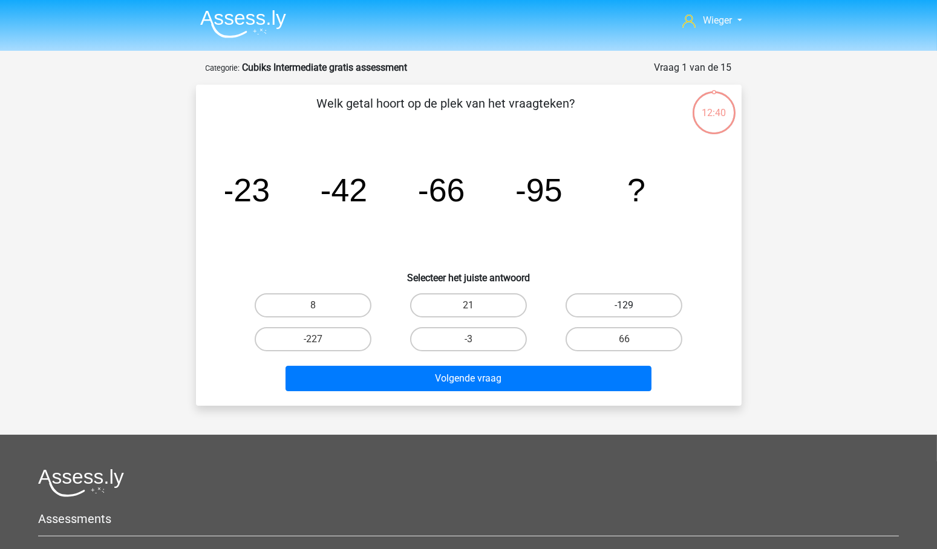
click at [642, 304] on label "-129" at bounding box center [624, 305] width 117 height 24
click at [632, 306] on input "-129" at bounding box center [628, 310] width 8 height 8
radio input "true"
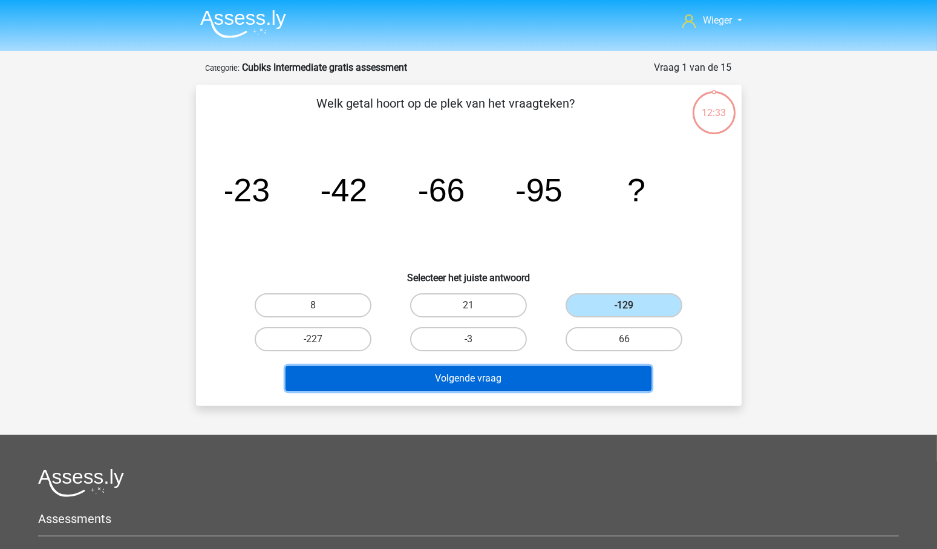
click at [448, 379] on button "Volgende vraag" at bounding box center [469, 378] width 366 height 25
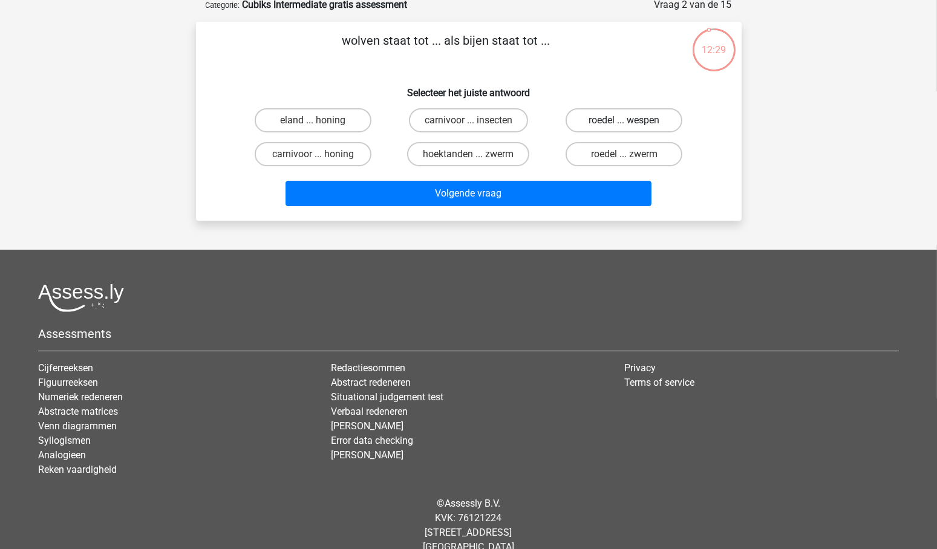
scroll to position [64, 0]
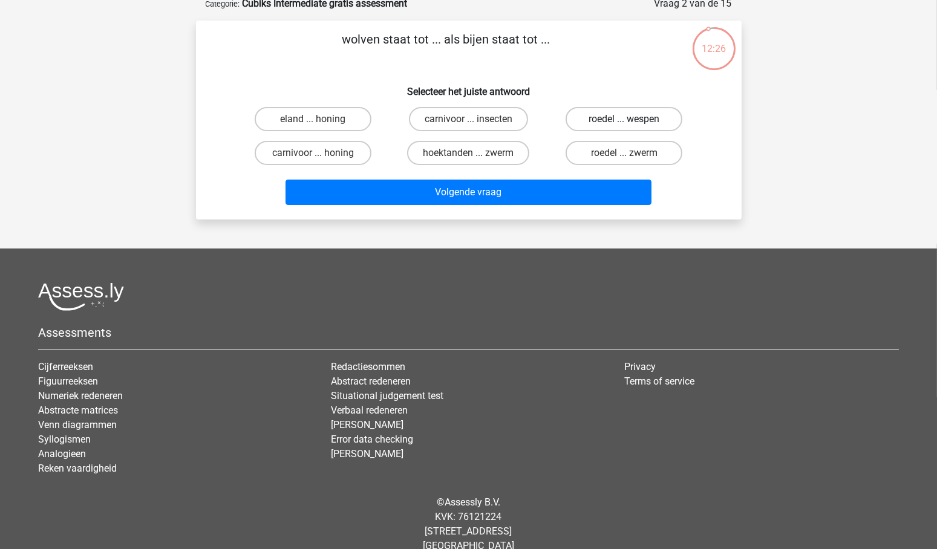
click at [611, 115] on label "roedel ... wespen" at bounding box center [624, 119] width 117 height 24
click at [624, 119] on input "roedel ... wespen" at bounding box center [628, 123] width 8 height 8
radio input "true"
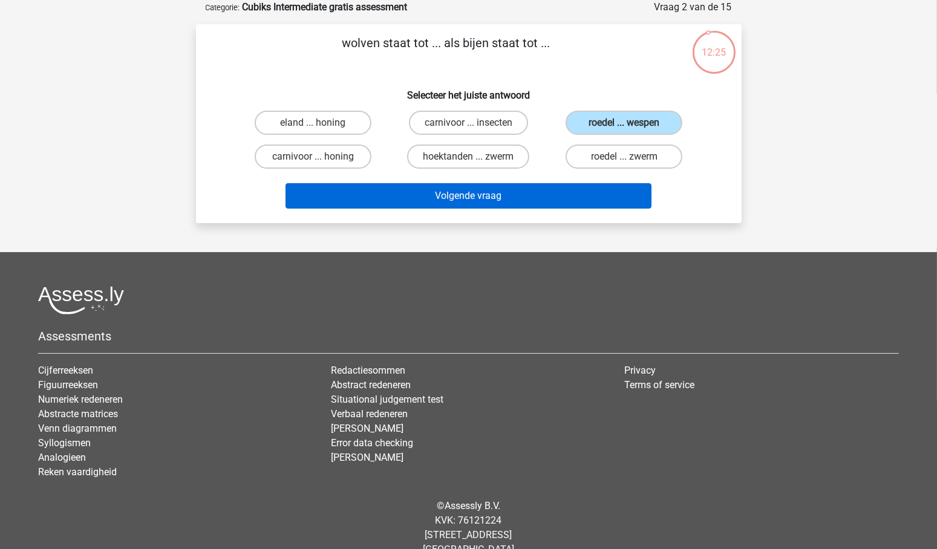
scroll to position [56, 0]
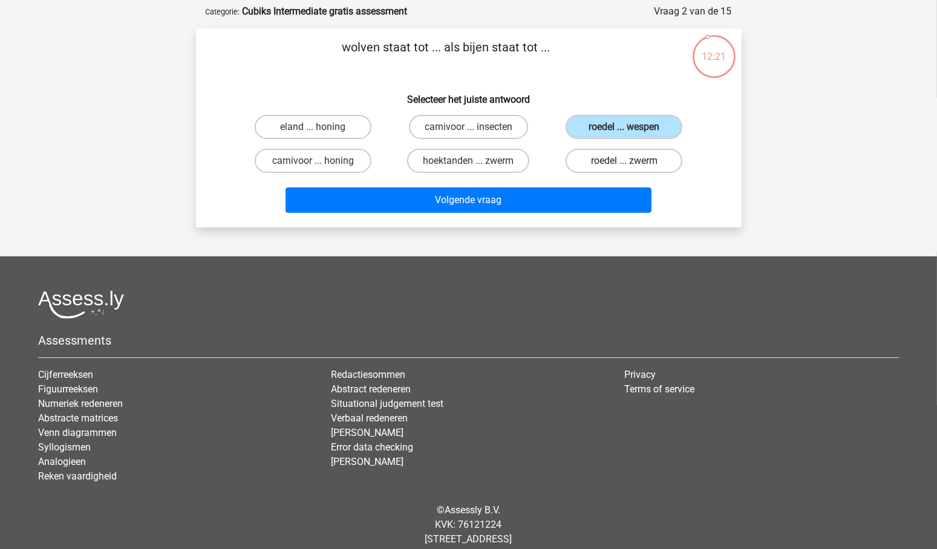
click at [603, 157] on label "roedel ... zwerm" at bounding box center [624, 161] width 117 height 24
click at [624, 161] on input "roedel ... zwerm" at bounding box center [628, 165] width 8 height 8
radio input "true"
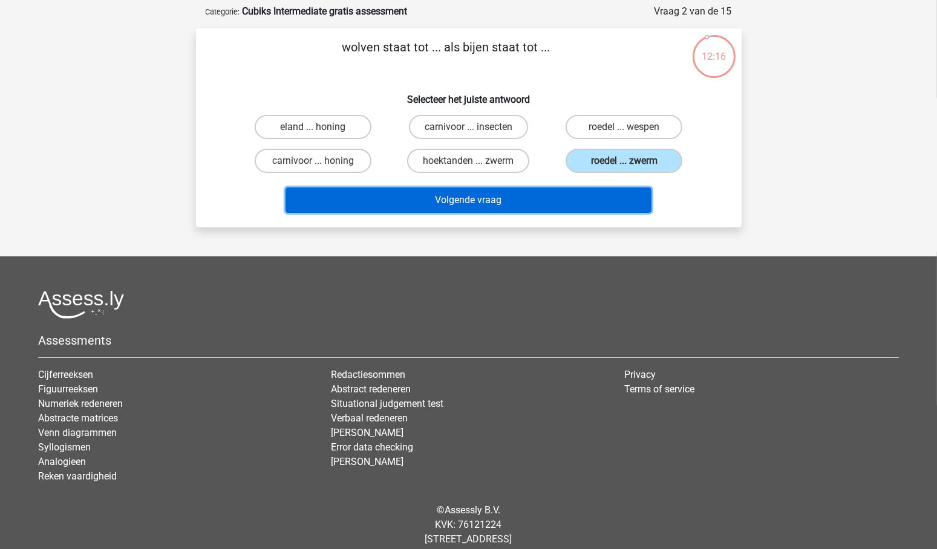
click at [474, 195] on button "Volgende vraag" at bounding box center [469, 200] width 366 height 25
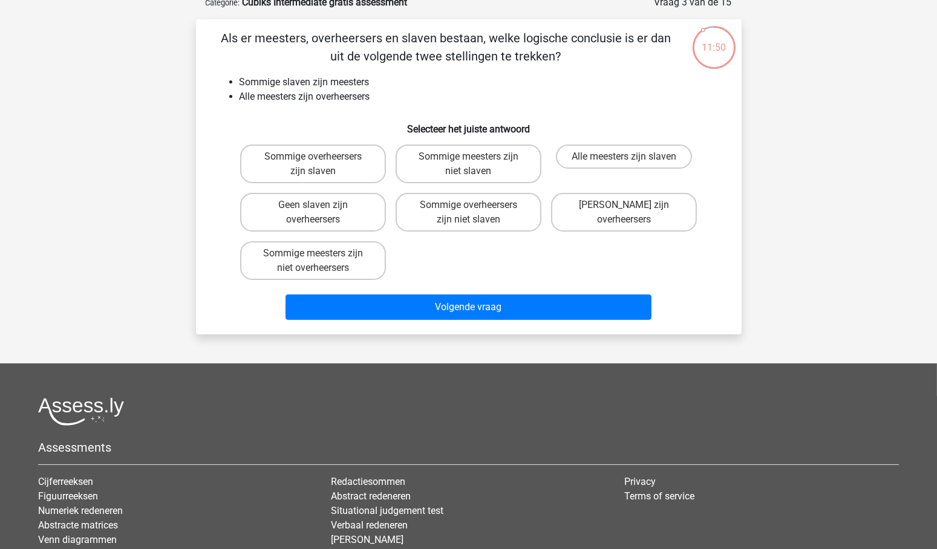
scroll to position [70, 0]
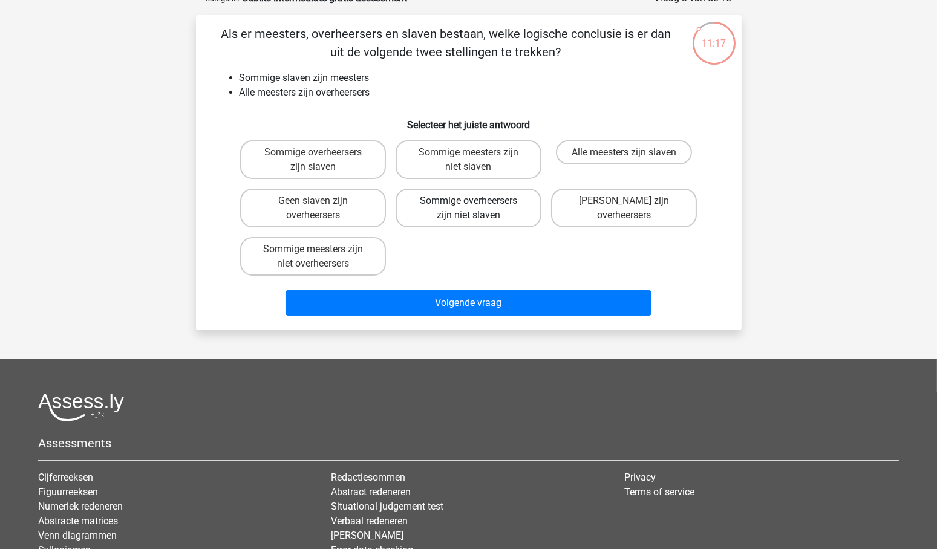
click at [456, 205] on label "Sommige overheersers zijn niet slaven" at bounding box center [469, 208] width 146 height 39
click at [468, 205] on input "Sommige overheersers zijn niet slaven" at bounding box center [472, 205] width 8 height 8
radio input "true"
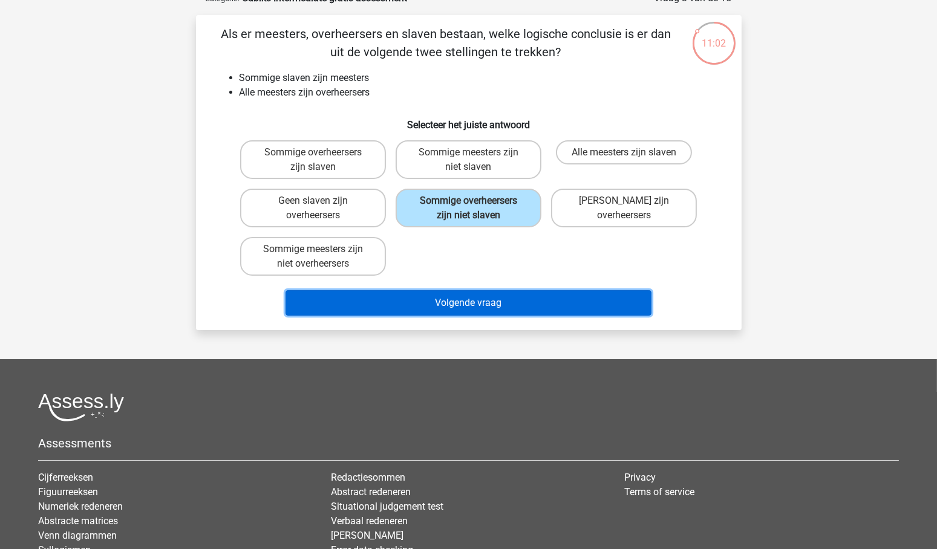
click at [478, 296] on button "Volgende vraag" at bounding box center [469, 302] width 366 height 25
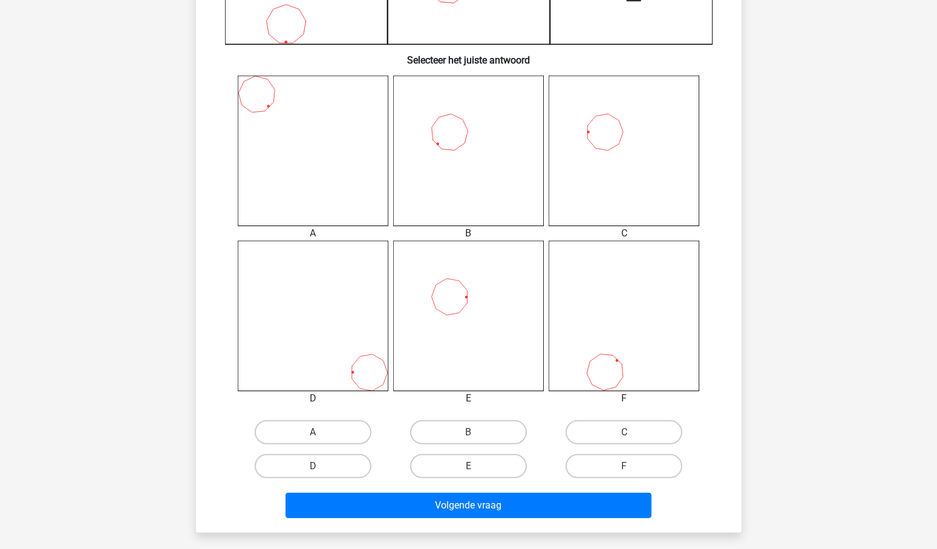
scroll to position [424, 0]
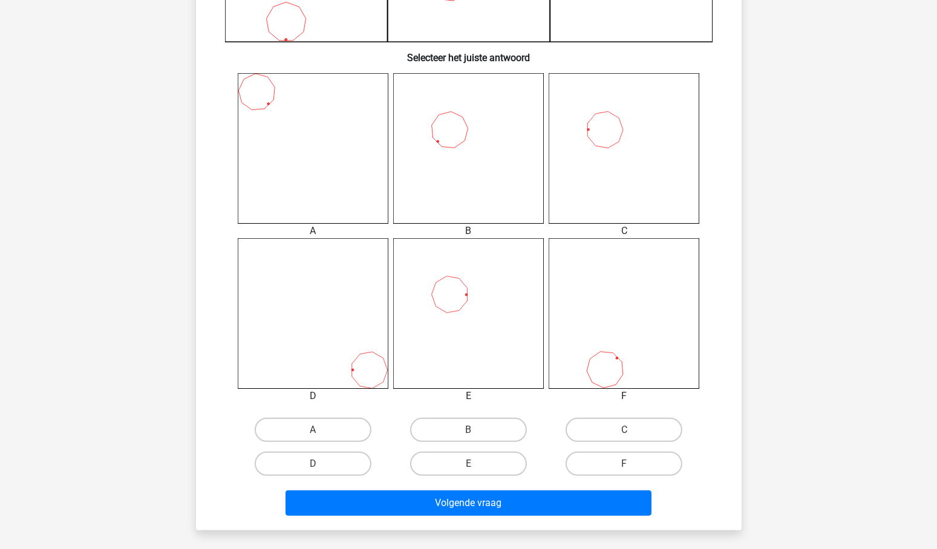
click at [624, 430] on input "C" at bounding box center [628, 434] width 8 height 8
radio input "true"
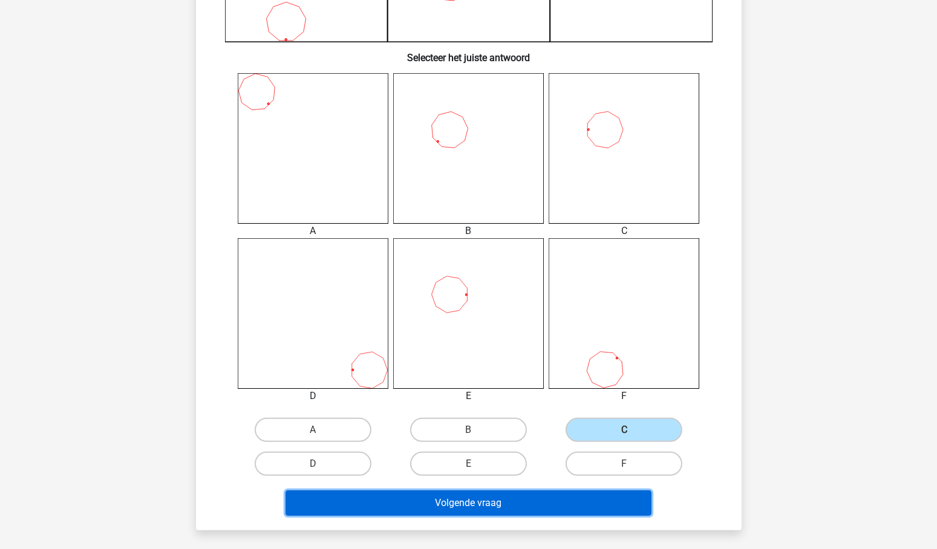
click at [479, 508] on button "Volgende vraag" at bounding box center [469, 503] width 366 height 25
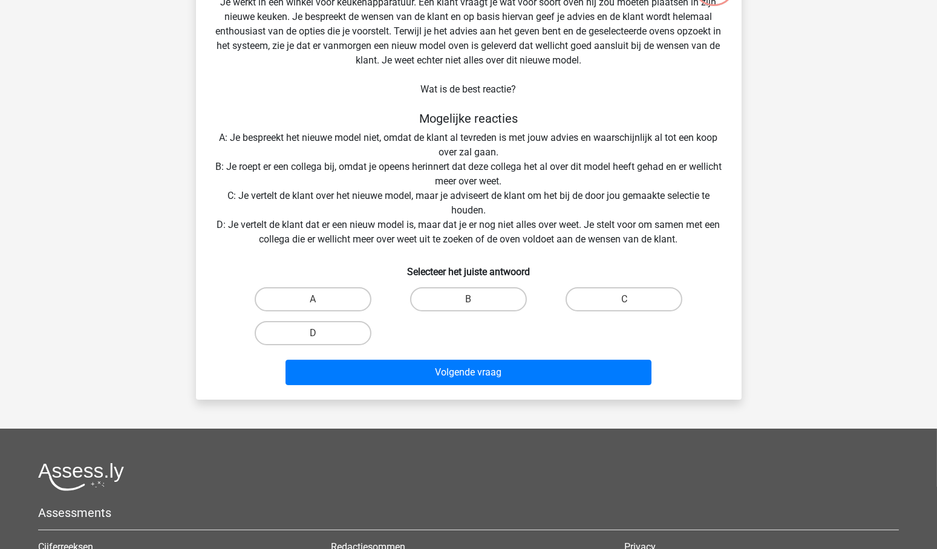
scroll to position [61, 0]
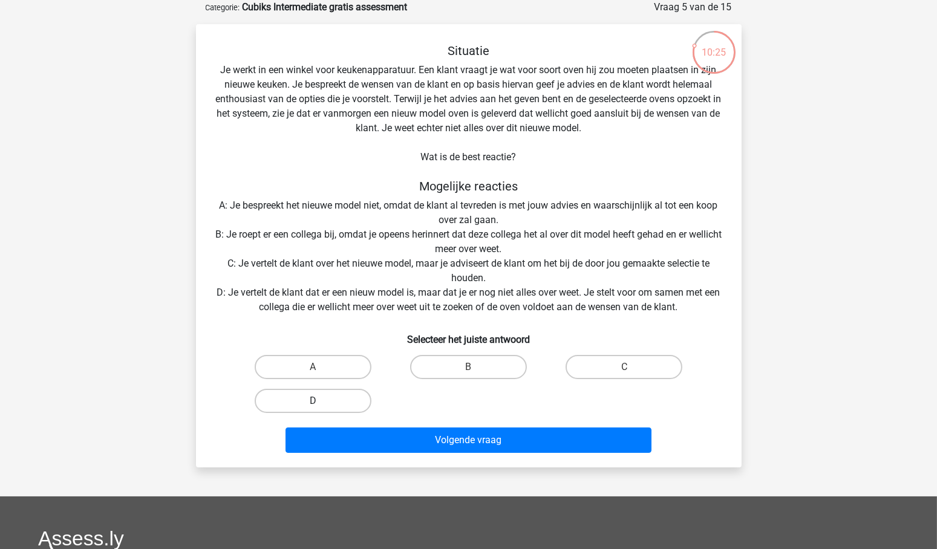
click at [338, 402] on label "D" at bounding box center [313, 401] width 117 height 24
click at [321, 402] on input "D" at bounding box center [317, 405] width 8 height 8
radio input "true"
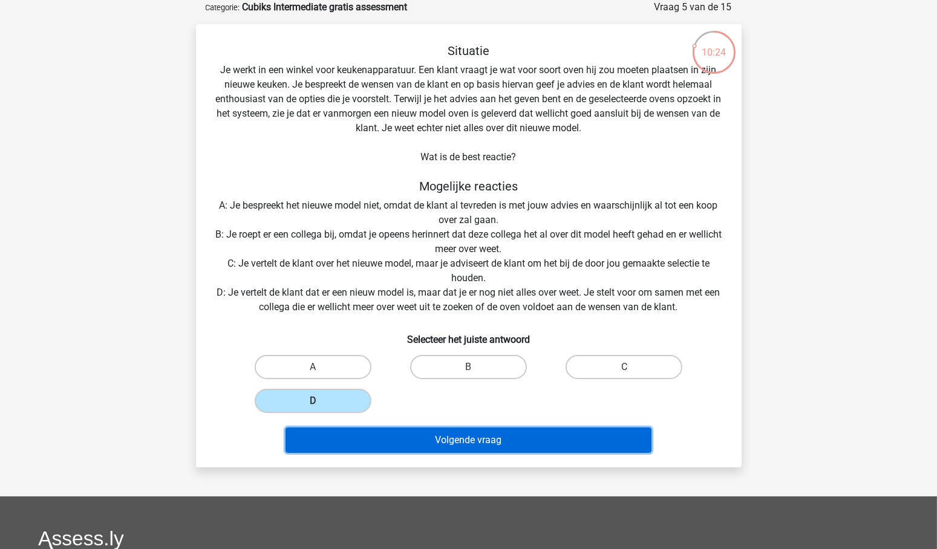
click at [465, 437] on button "Volgende vraag" at bounding box center [469, 440] width 366 height 25
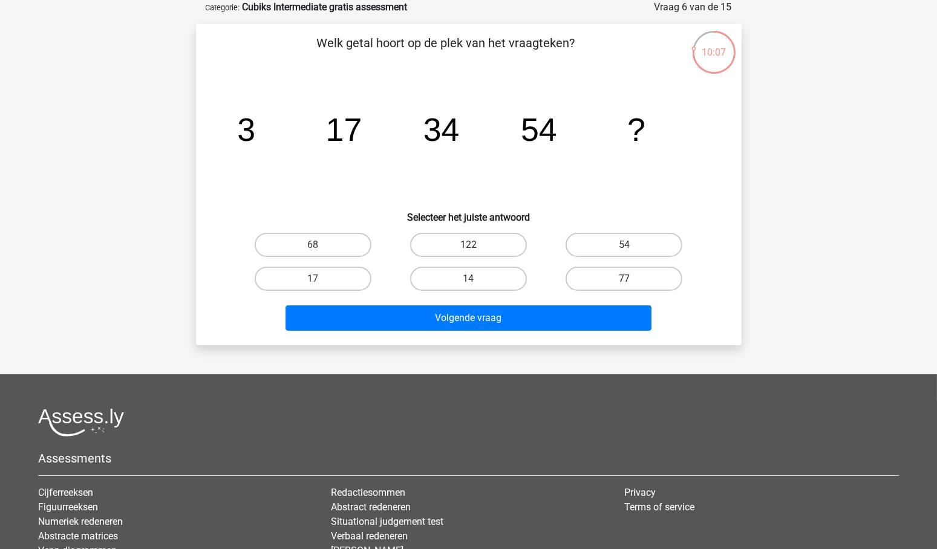
drag, startPoint x: 636, startPoint y: 280, endPoint x: 623, endPoint y: 283, distance: 12.9
click at [636, 281] on label "77" at bounding box center [624, 279] width 117 height 24
click at [632, 281] on input "77" at bounding box center [628, 283] width 8 height 8
radio input "true"
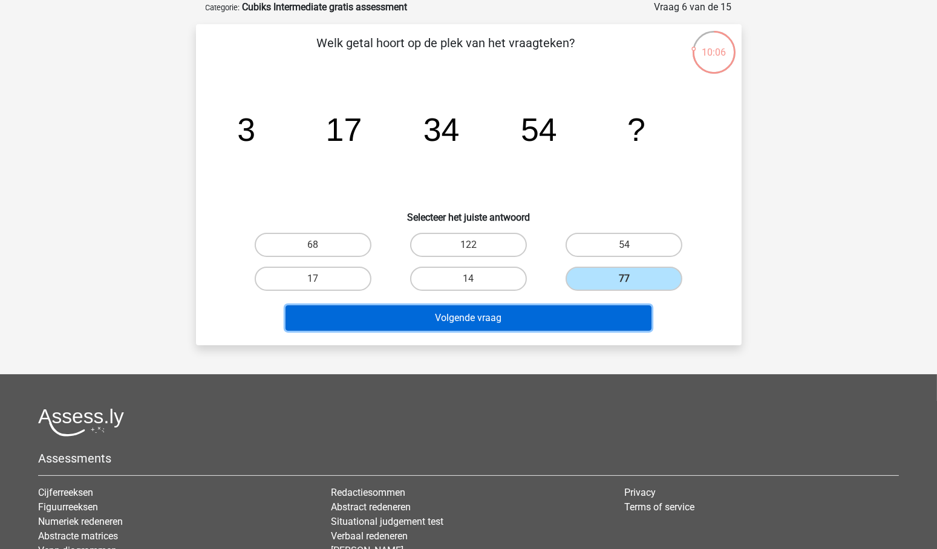
click at [482, 313] on button "Volgende vraag" at bounding box center [469, 318] width 366 height 25
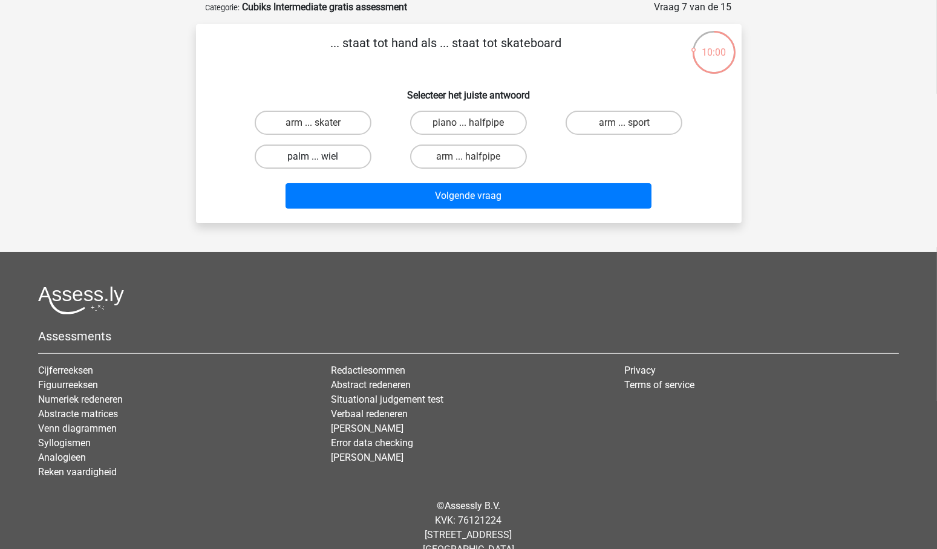
click at [313, 154] on label "palm ... wiel" at bounding box center [313, 157] width 117 height 24
click at [313, 157] on input "palm ... wiel" at bounding box center [317, 161] width 8 height 8
radio input "true"
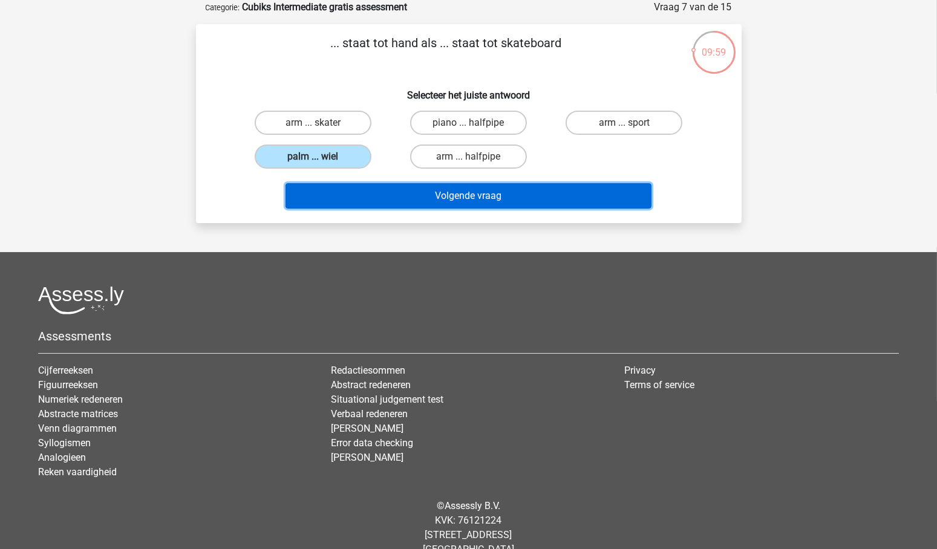
click at [500, 192] on button "Volgende vraag" at bounding box center [469, 195] width 366 height 25
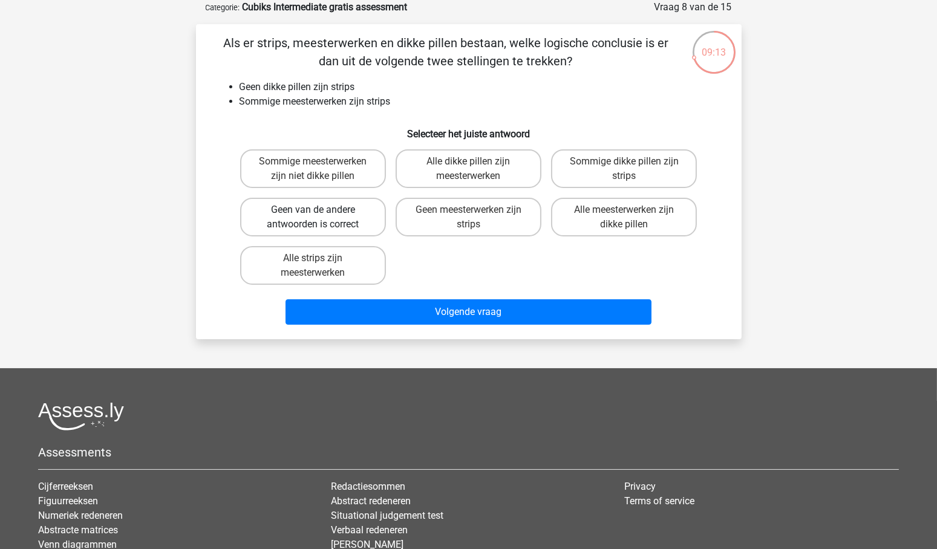
click at [319, 209] on label "Geen van de andere antwoorden is correct" at bounding box center [313, 217] width 146 height 39
click at [319, 210] on input "Geen van de andere antwoorden is correct" at bounding box center [317, 214] width 8 height 8
radio input "true"
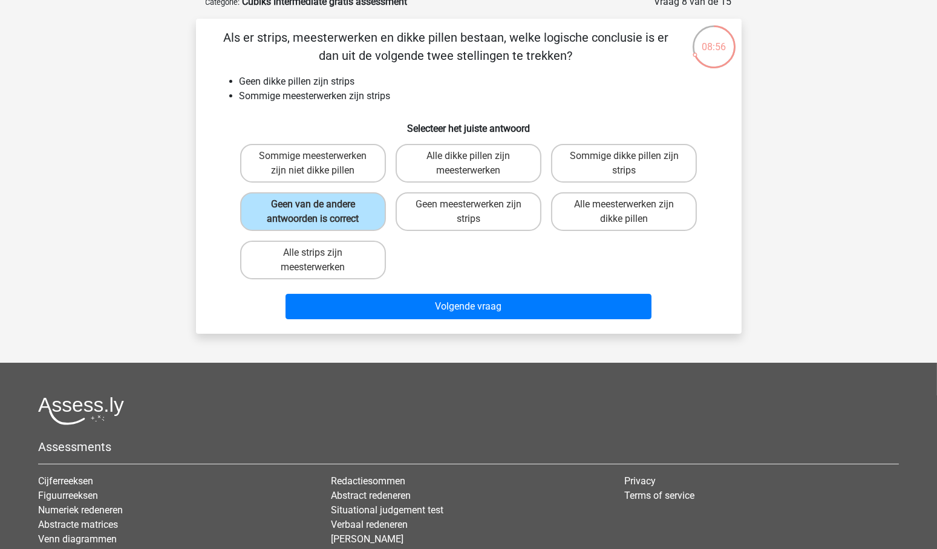
scroll to position [68, 0]
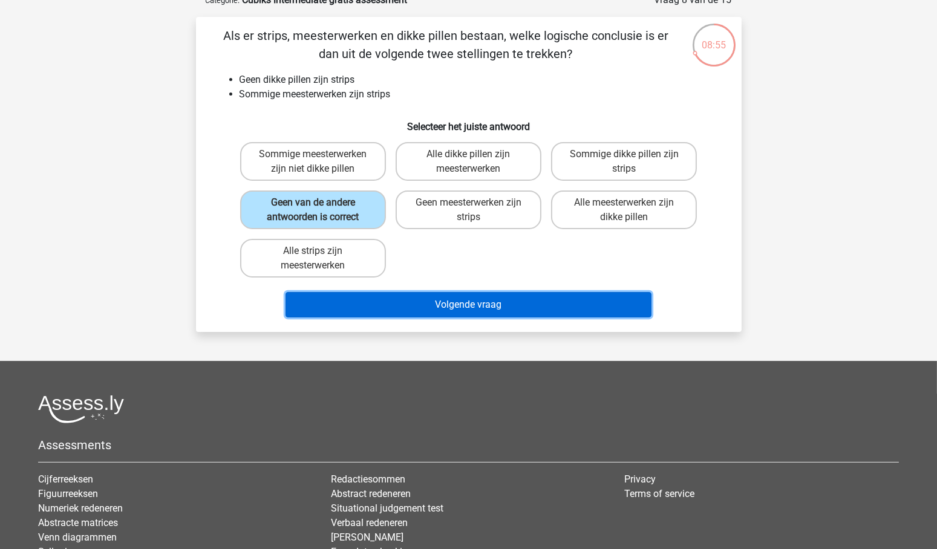
click at [456, 307] on button "Volgende vraag" at bounding box center [469, 304] width 366 height 25
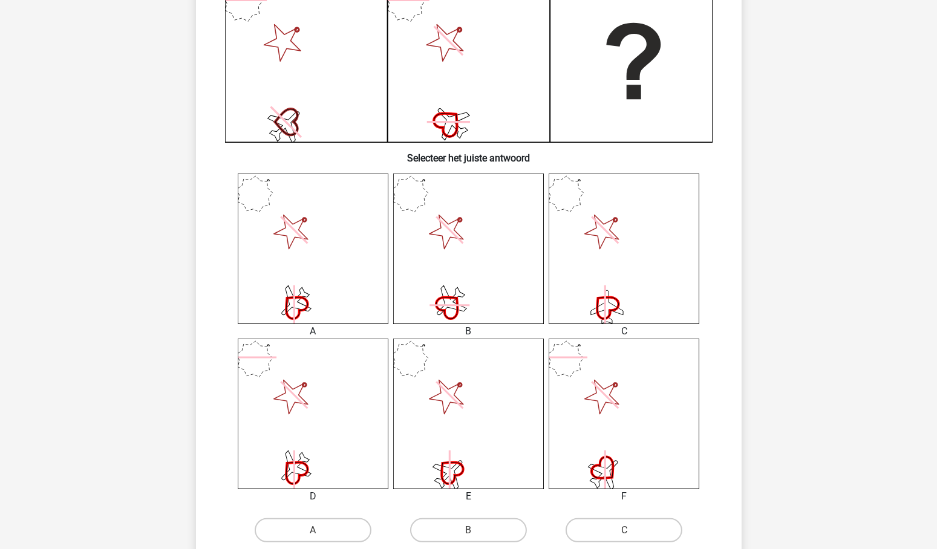
scroll to position [367, 0]
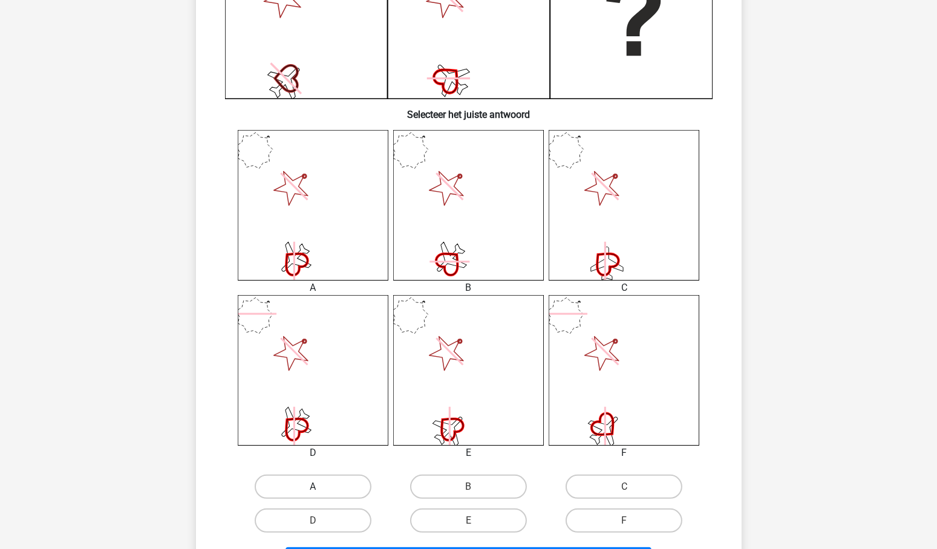
click at [327, 486] on label "A" at bounding box center [313, 487] width 117 height 24
click at [321, 487] on input "A" at bounding box center [317, 491] width 8 height 8
radio input "true"
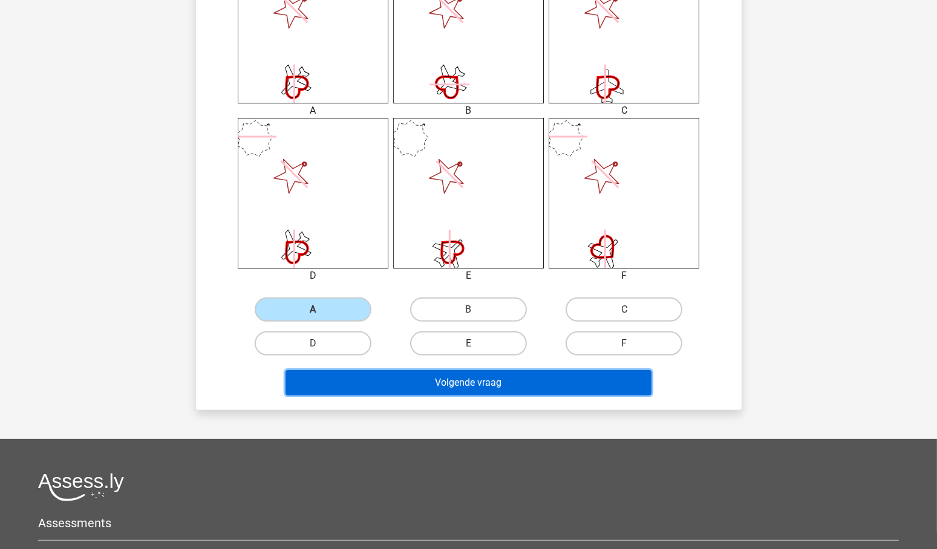
click at [509, 377] on button "Volgende vraag" at bounding box center [469, 382] width 366 height 25
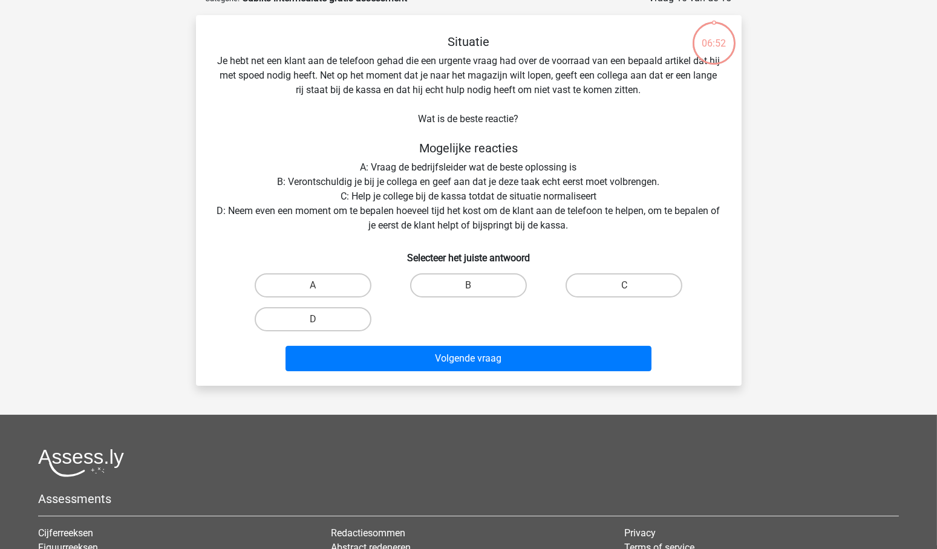
scroll to position [73, 0]
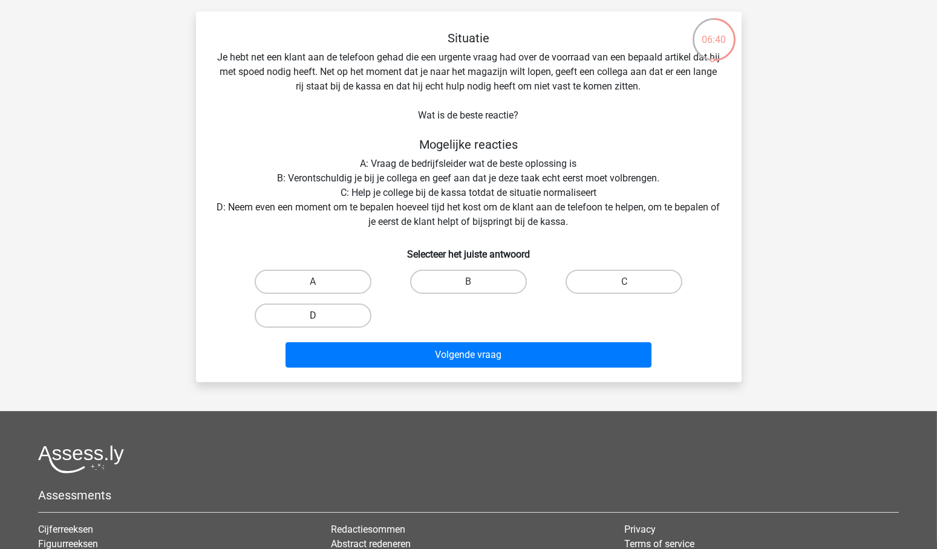
click at [308, 312] on label "D" at bounding box center [313, 316] width 117 height 24
click at [313, 316] on input "D" at bounding box center [317, 320] width 8 height 8
radio input "true"
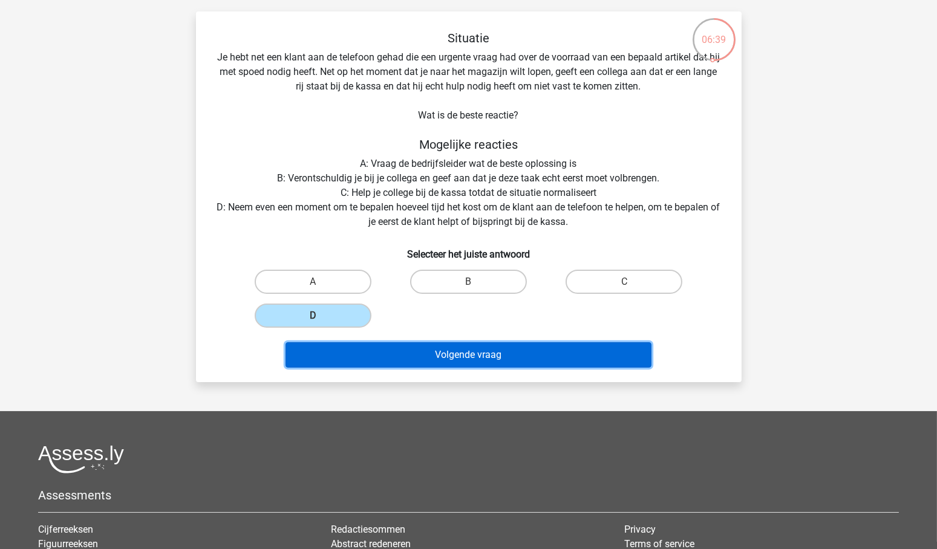
click at [497, 351] on button "Volgende vraag" at bounding box center [469, 354] width 366 height 25
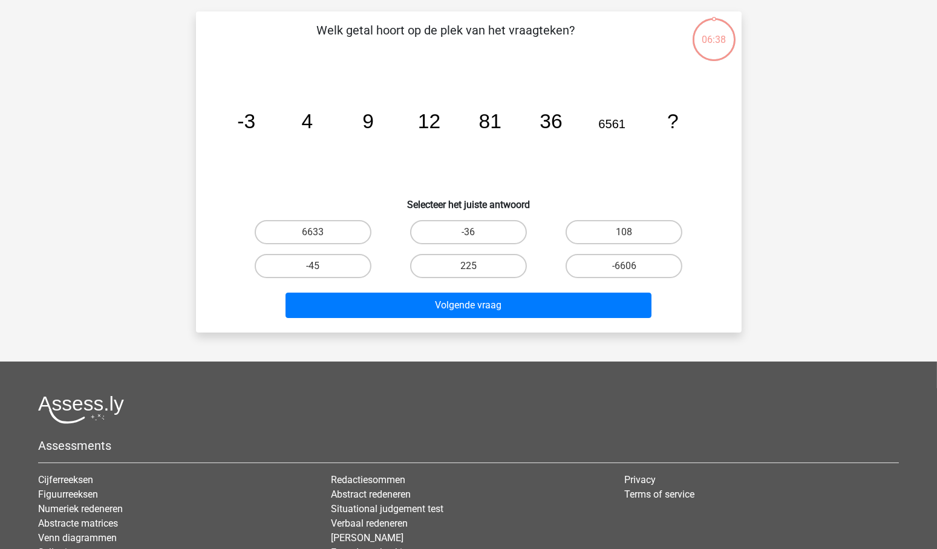
scroll to position [61, 0]
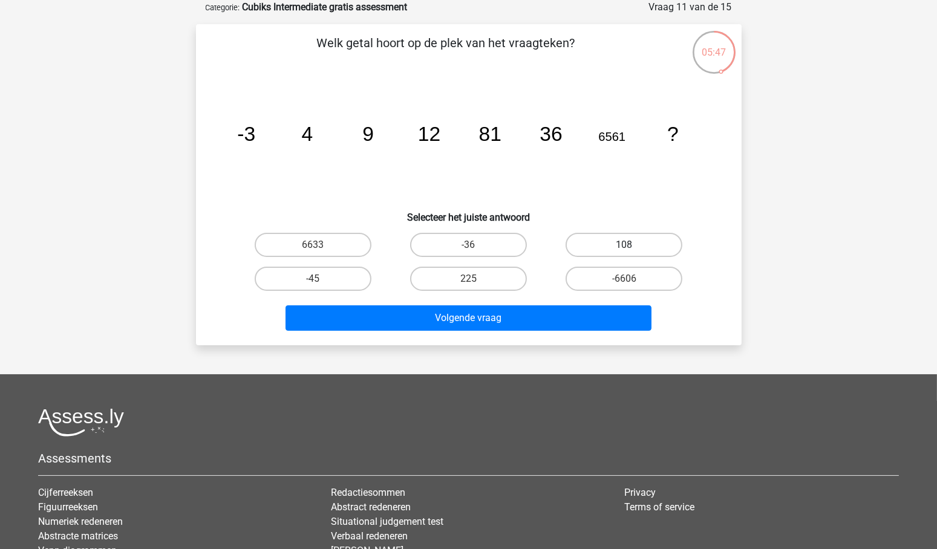
click at [637, 243] on label "108" at bounding box center [624, 245] width 117 height 24
click at [632, 245] on input "108" at bounding box center [628, 249] width 8 height 8
radio input "true"
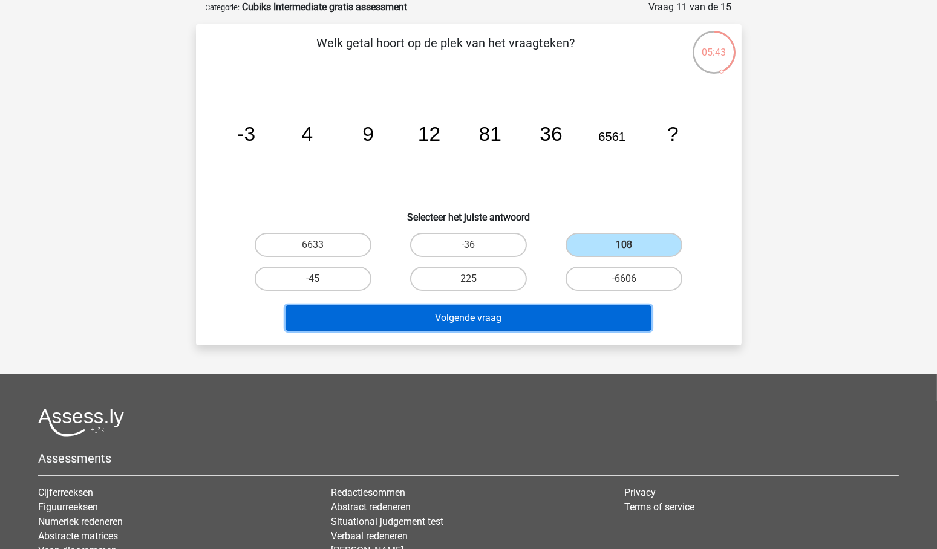
click at [460, 318] on button "Volgende vraag" at bounding box center [469, 318] width 366 height 25
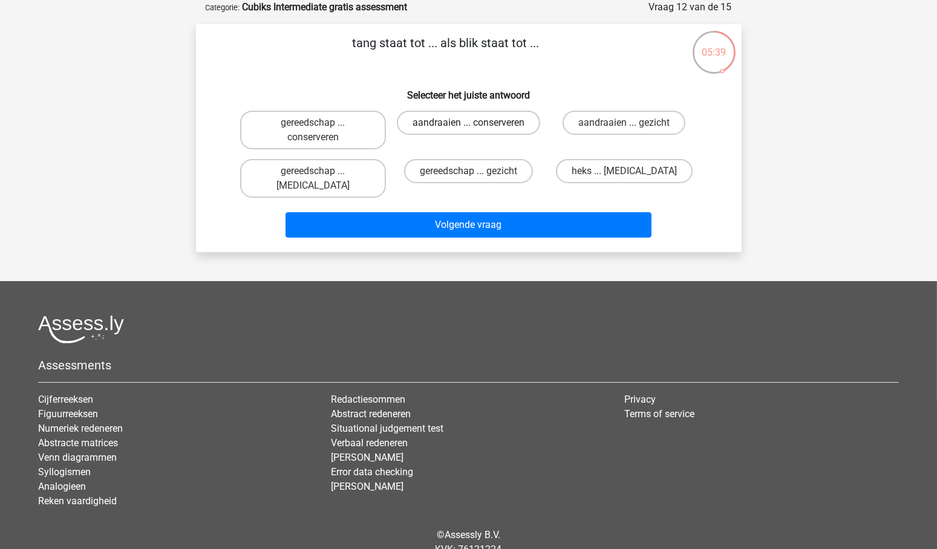
click at [451, 123] on label "aandraaien ... conserveren" at bounding box center [468, 123] width 143 height 24
click at [468, 123] on input "aandraaien ... conserveren" at bounding box center [472, 127] width 8 height 8
radio input "true"
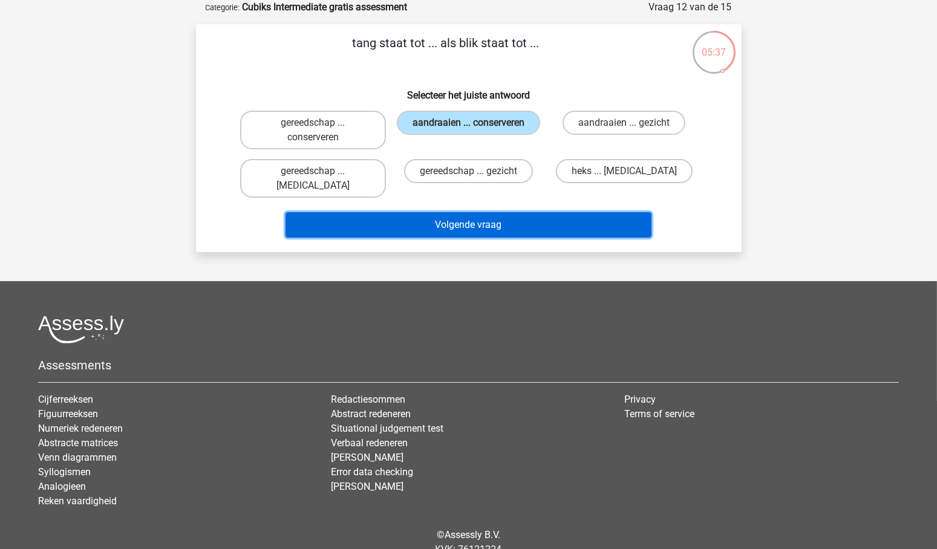
click at [483, 212] on button "Volgende vraag" at bounding box center [469, 224] width 366 height 25
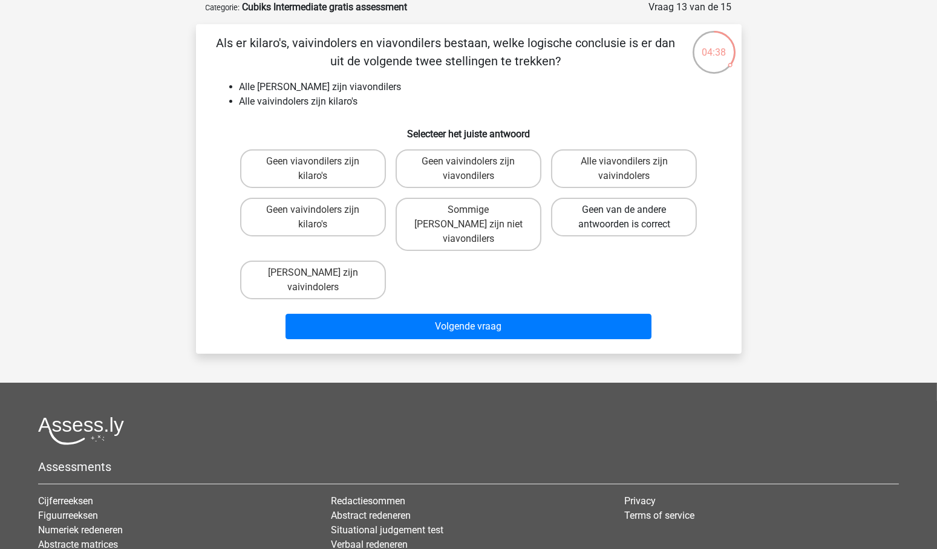
click at [618, 221] on label "Geen van de andere antwoorden is correct" at bounding box center [624, 217] width 146 height 39
click at [624, 218] on input "Geen van de andere antwoorden is correct" at bounding box center [628, 214] width 8 height 8
radio input "true"
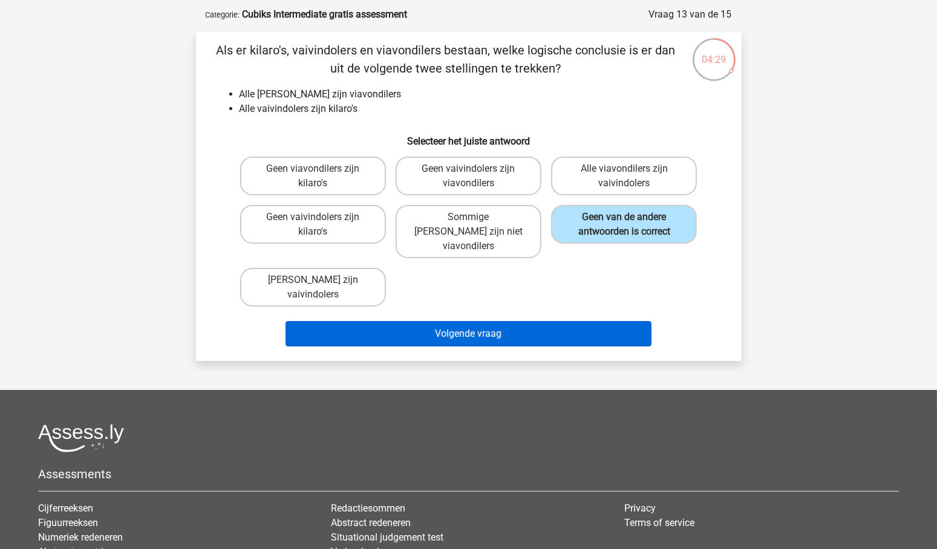
scroll to position [53, 0]
click at [476, 322] on button "Volgende vraag" at bounding box center [469, 334] width 366 height 25
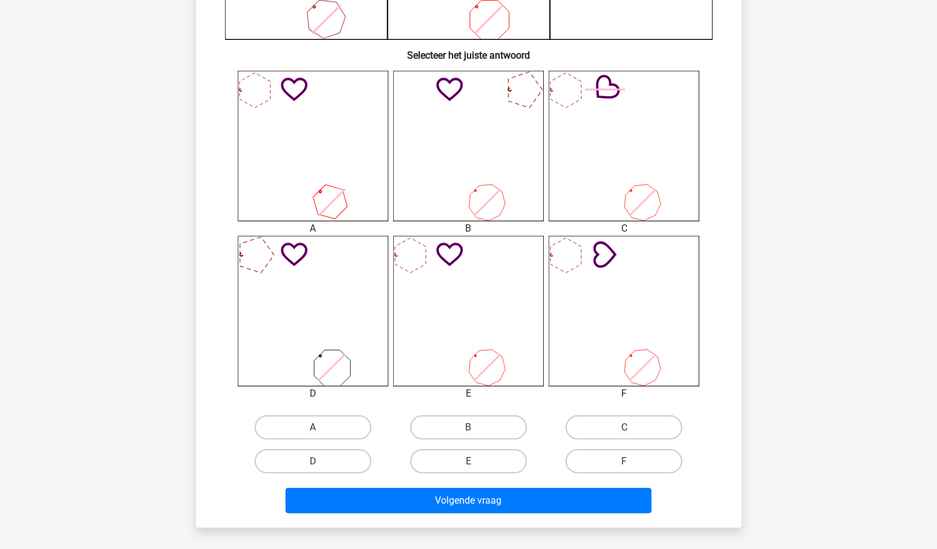
scroll to position [431, 0]
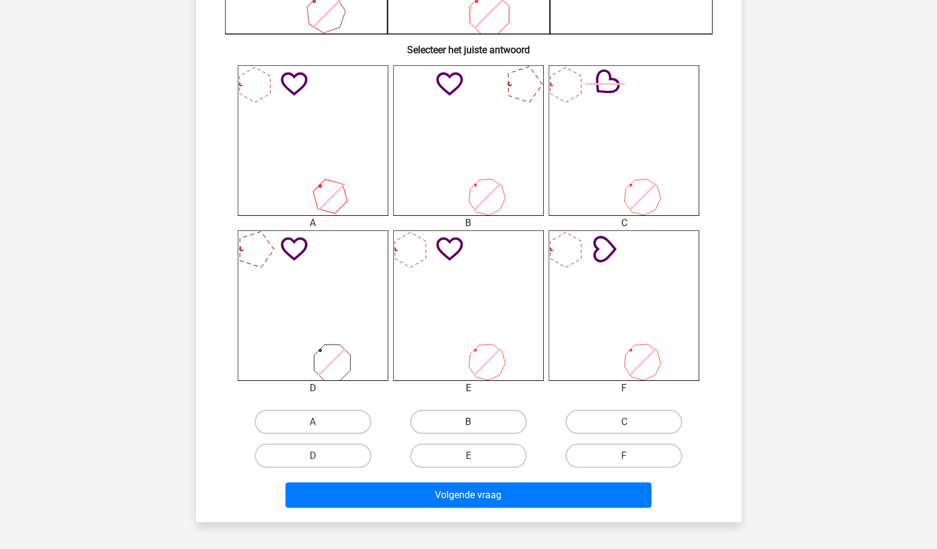
click at [485, 422] on label "B" at bounding box center [468, 422] width 117 height 24
click at [476, 422] on input "B" at bounding box center [472, 426] width 8 height 8
radio input "true"
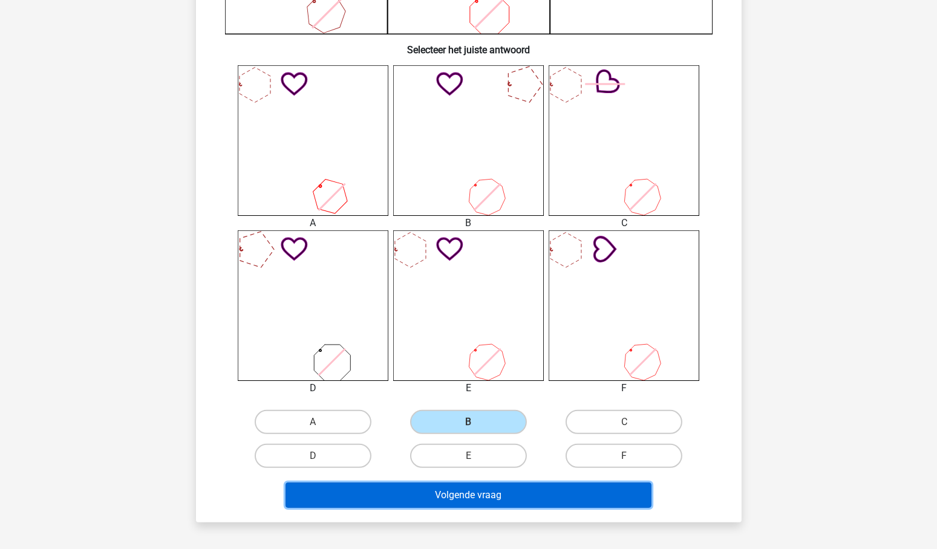
click at [470, 493] on button "Volgende vraag" at bounding box center [469, 495] width 366 height 25
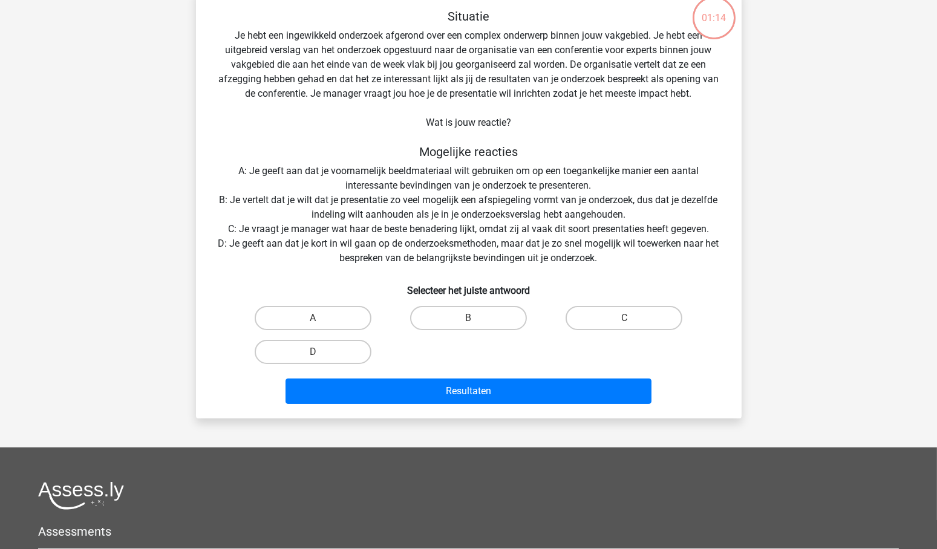
scroll to position [61, 0]
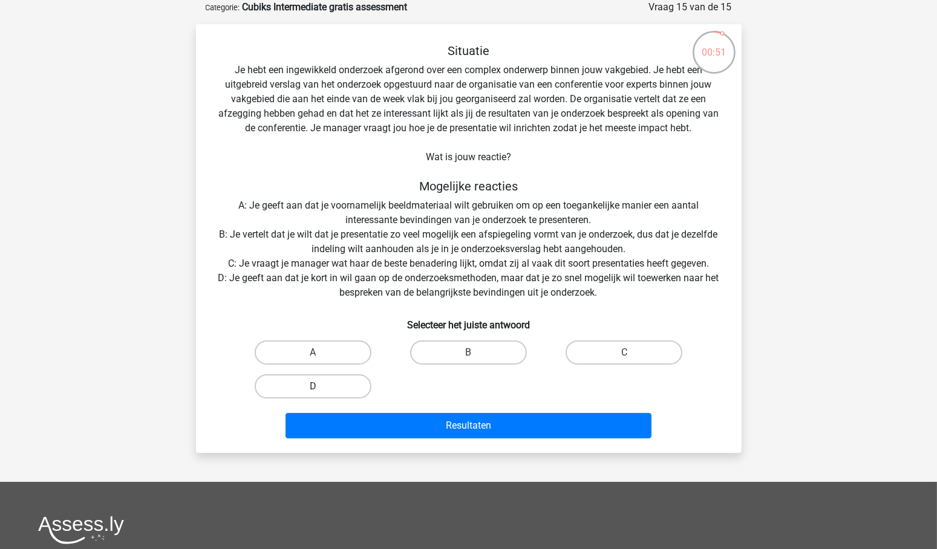
click at [335, 382] on label "D" at bounding box center [313, 387] width 117 height 24
click at [321, 387] on input "D" at bounding box center [317, 391] width 8 height 8
radio input "true"
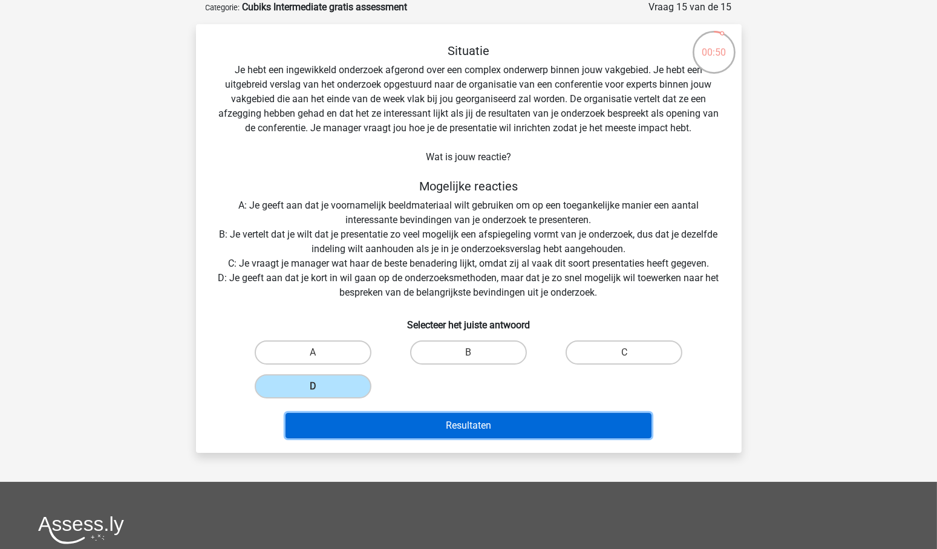
click at [465, 428] on button "Resultaten" at bounding box center [469, 425] width 366 height 25
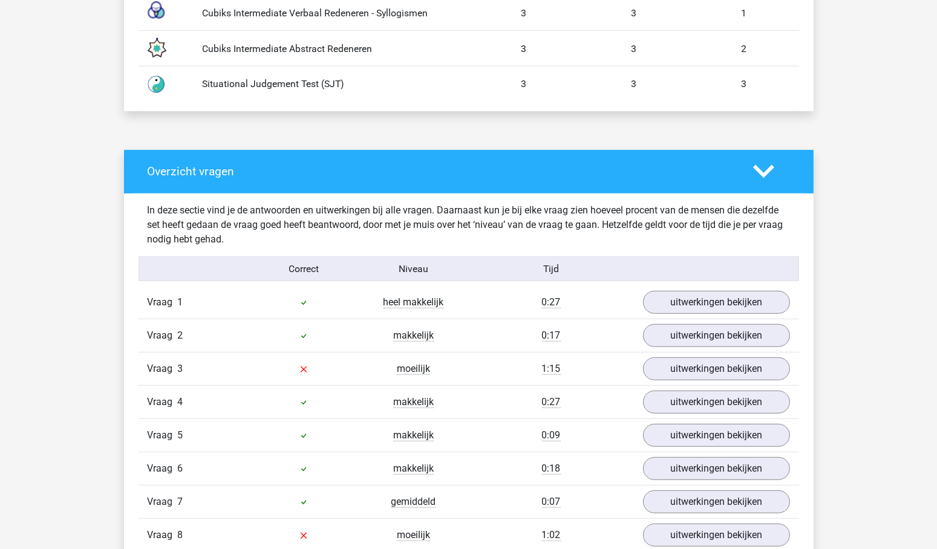
scroll to position [925, 0]
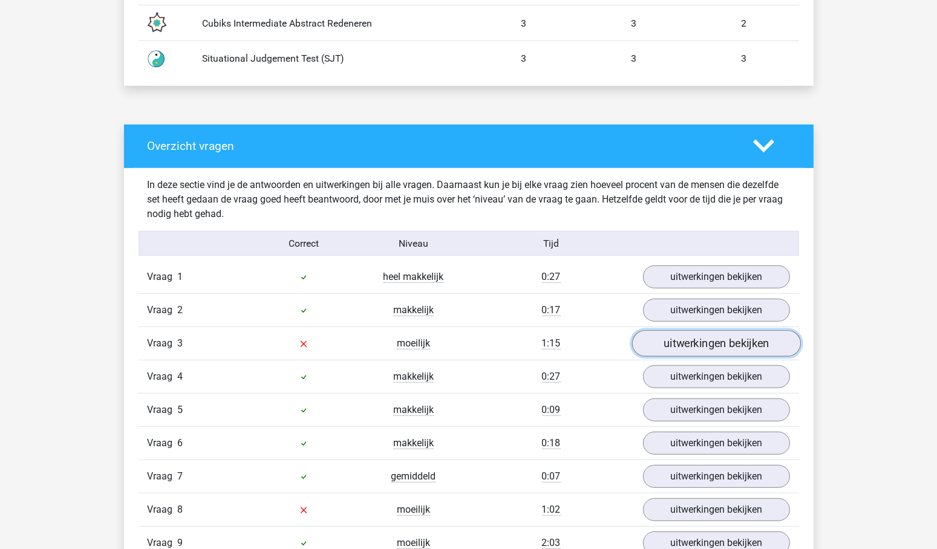
click at [721, 338] on link "uitwerkingen bekijken" at bounding box center [716, 344] width 169 height 27
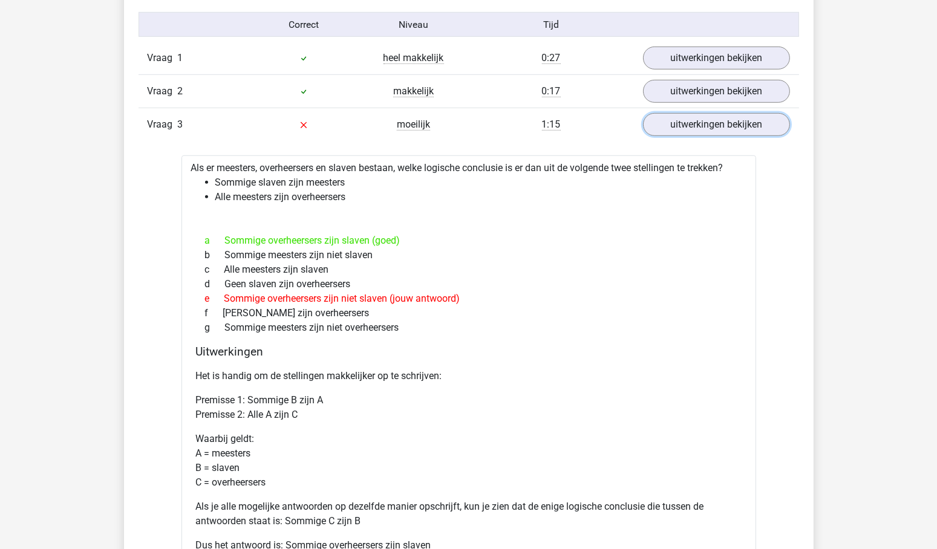
scroll to position [1116, 0]
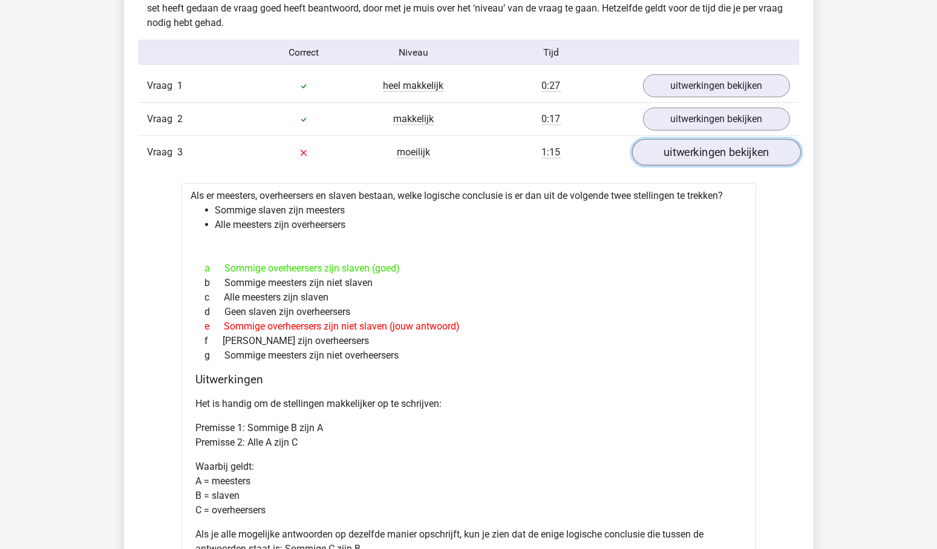
click at [713, 156] on link "uitwerkingen bekijken" at bounding box center [716, 153] width 169 height 27
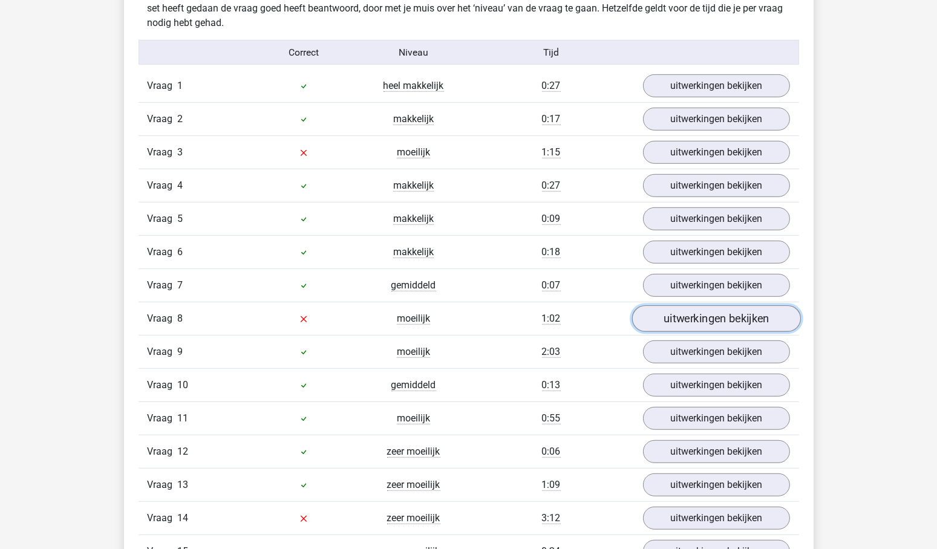
click at [750, 309] on link "uitwerkingen bekijken" at bounding box center [716, 319] width 169 height 27
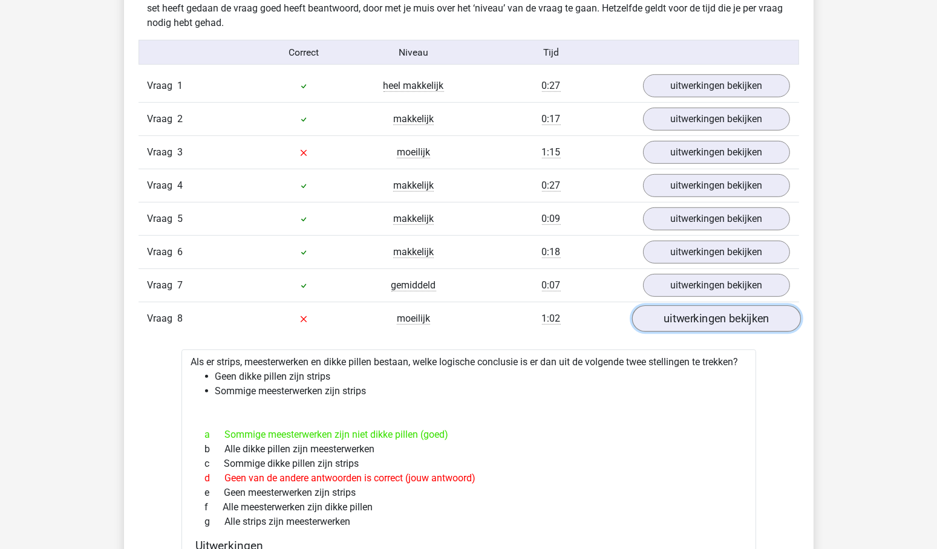
click at [756, 310] on link "uitwerkingen bekijken" at bounding box center [716, 319] width 169 height 27
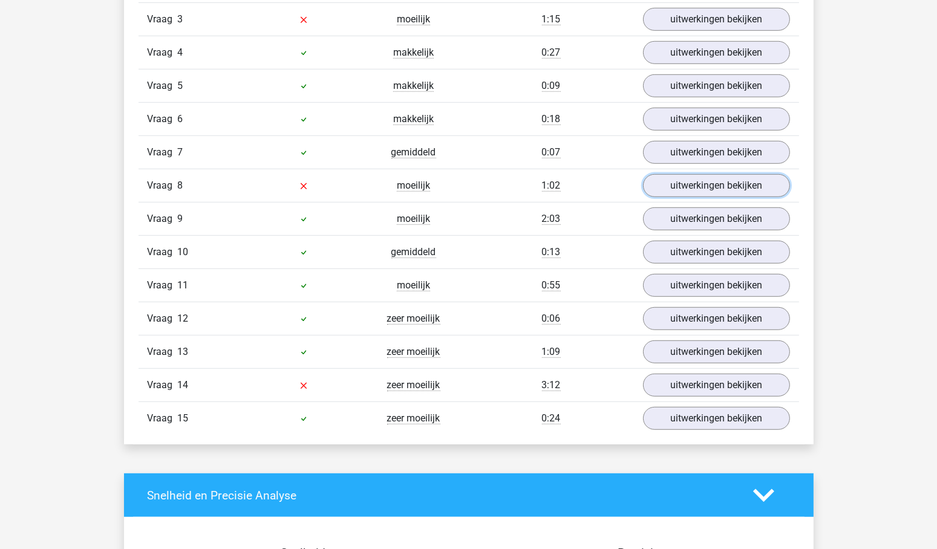
scroll to position [1268, 0]
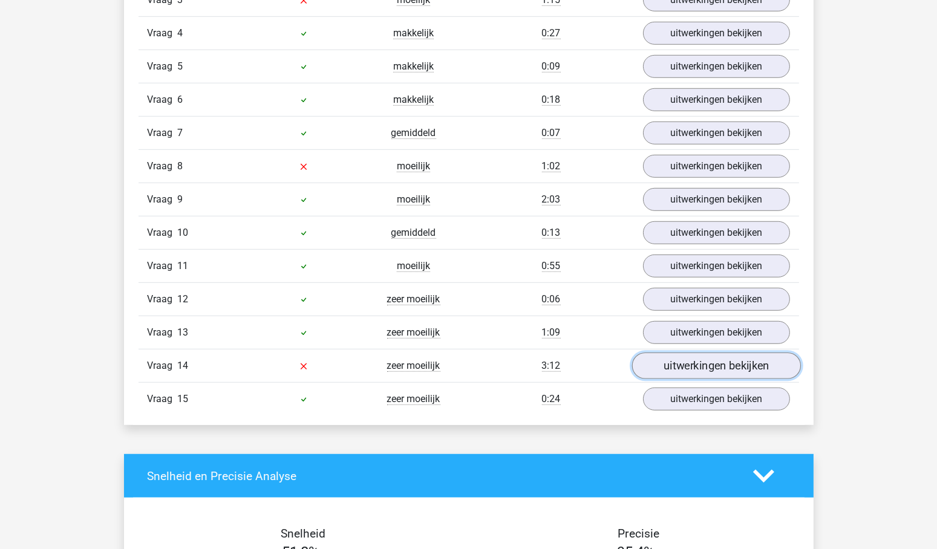
click at [730, 353] on link "uitwerkingen bekijken" at bounding box center [716, 366] width 169 height 27
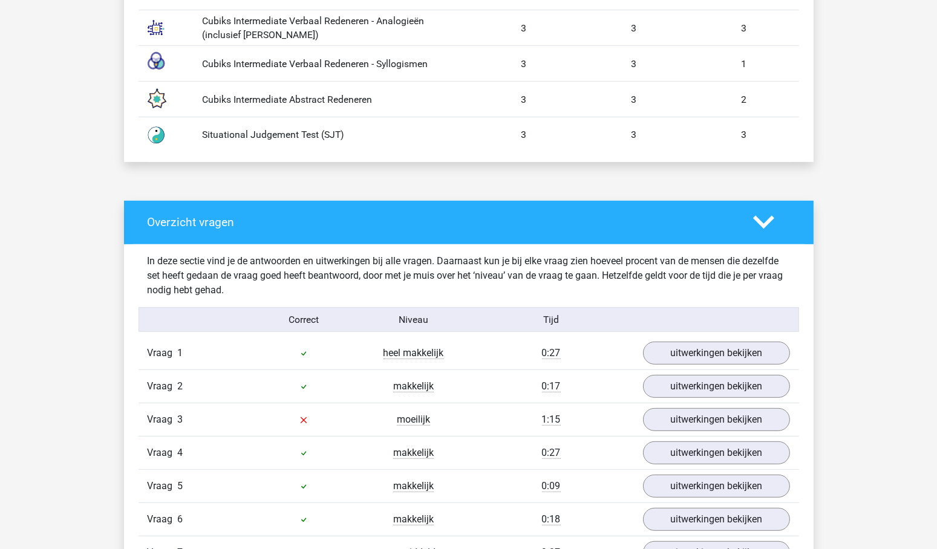
scroll to position [864, 0]
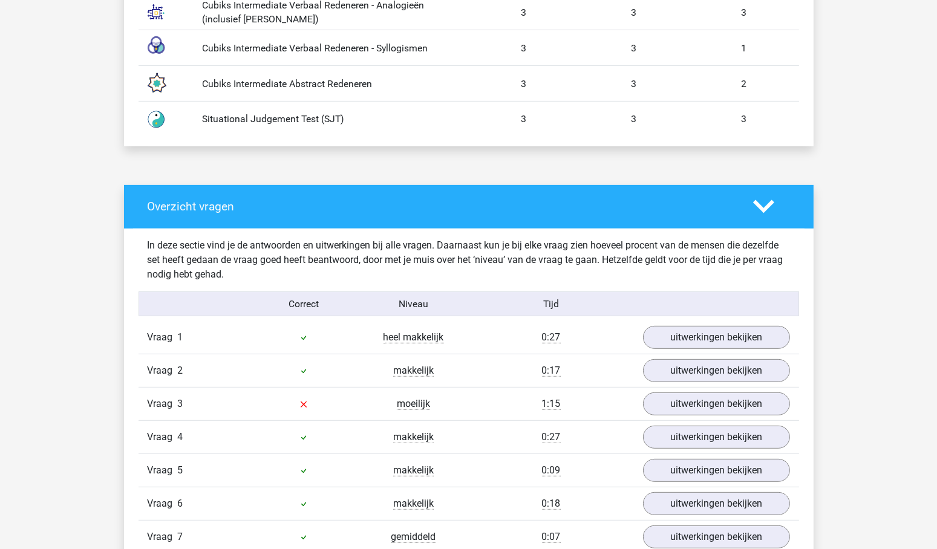
click at [765, 201] on icon at bounding box center [763, 206] width 21 height 21
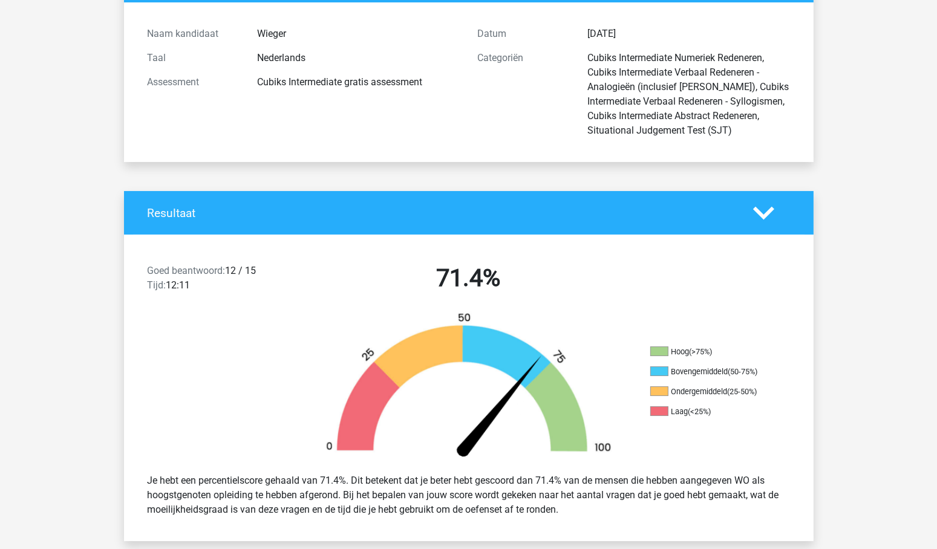
scroll to position [0, 0]
